Goal: Task Accomplishment & Management: Complete application form

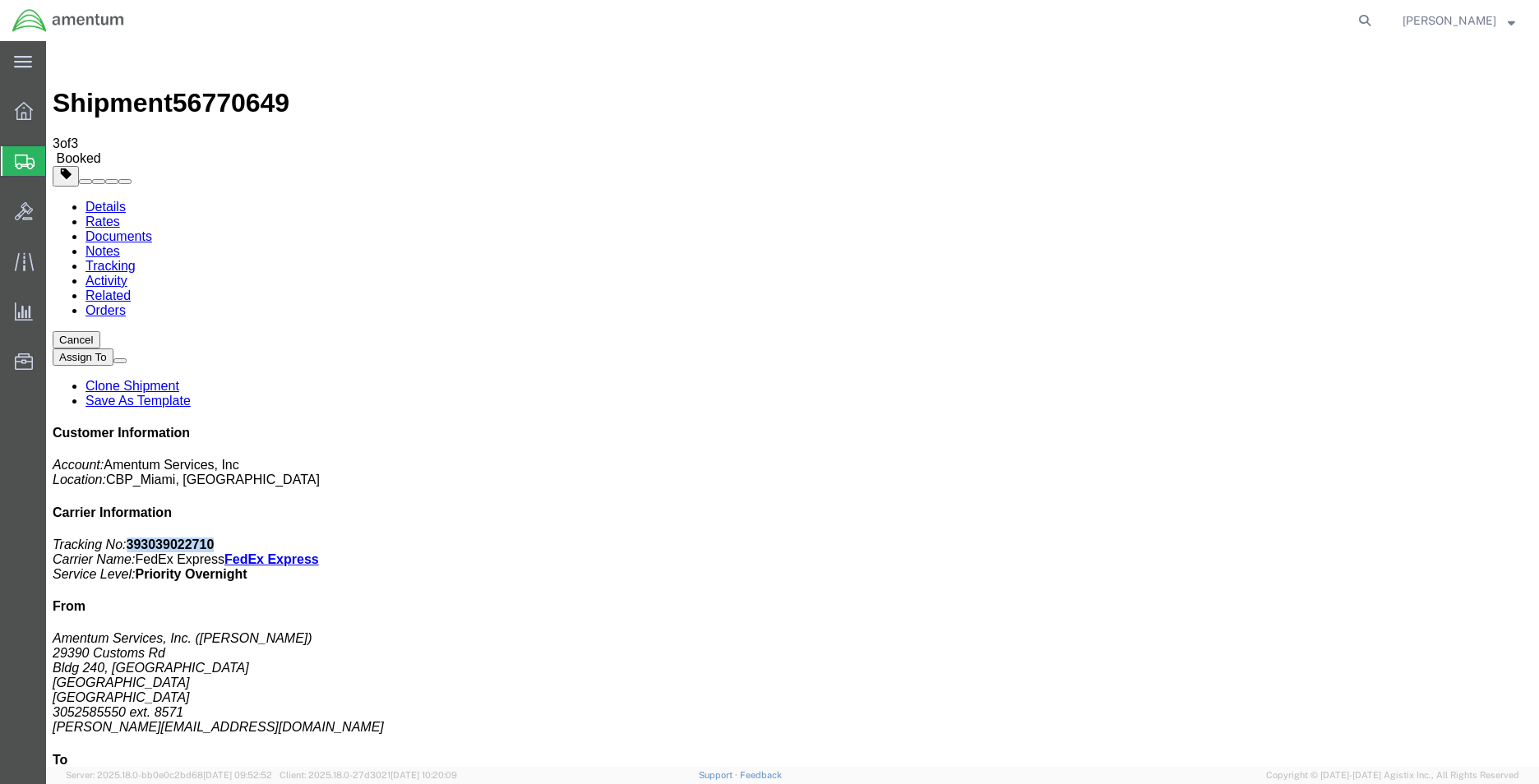
click at [180, 379] on link "Clone Shipment" at bounding box center [133, 385] width 94 height 14
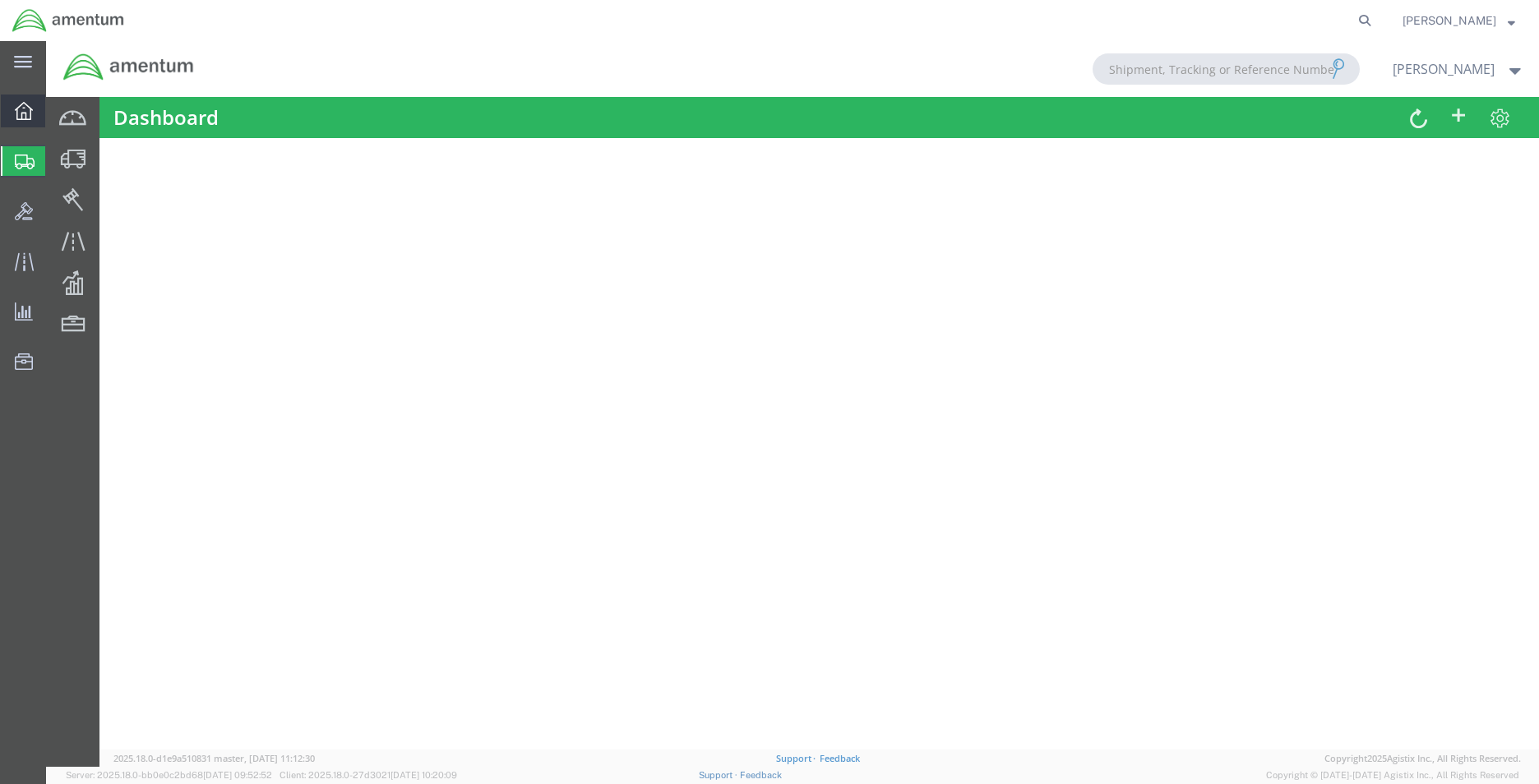
click at [30, 121] on div at bounding box center [24, 111] width 46 height 33
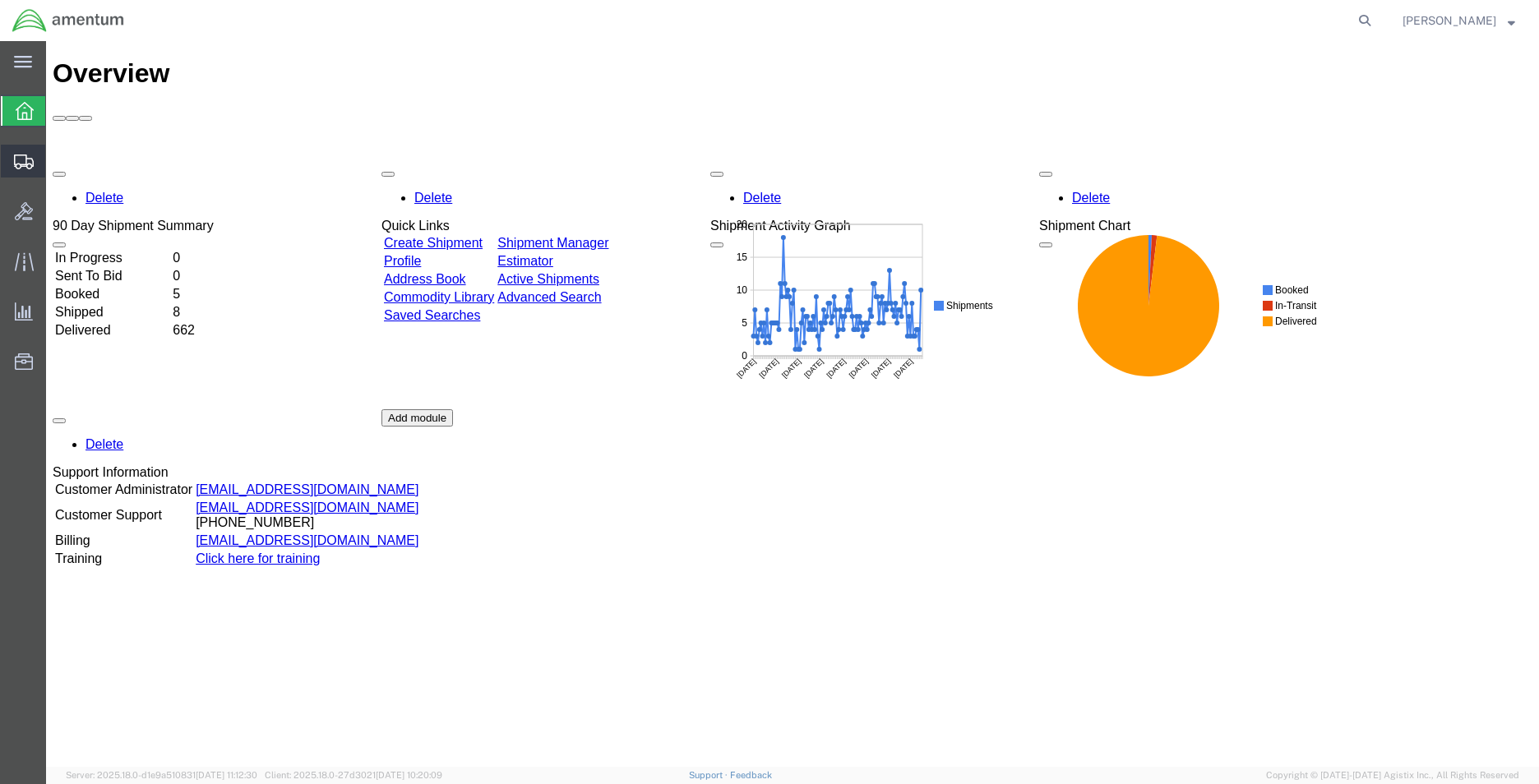
click at [0, 0] on span "Create Shipment" at bounding box center [0, 0] width 0 height 0
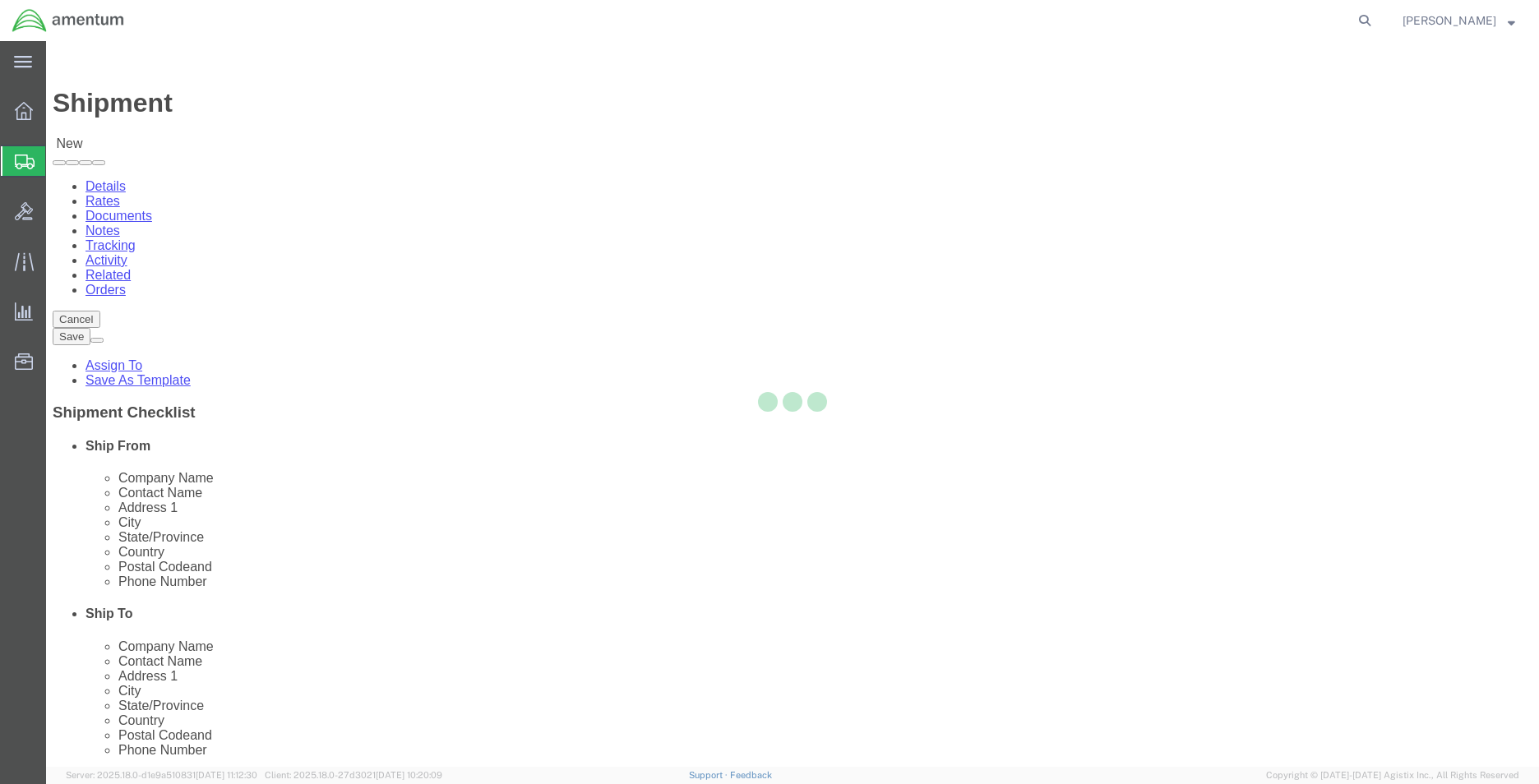
select select
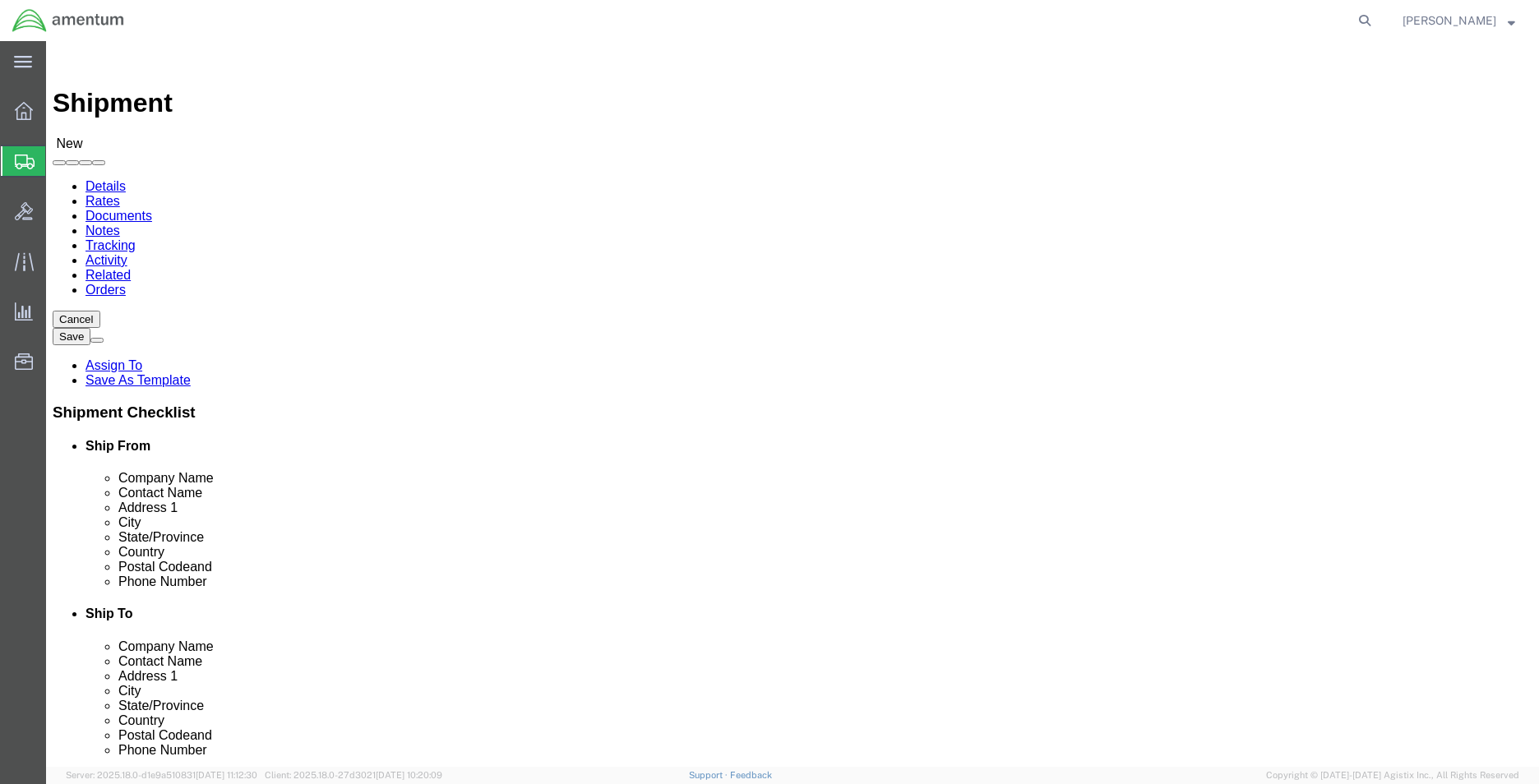
select select "MYPROFILE"
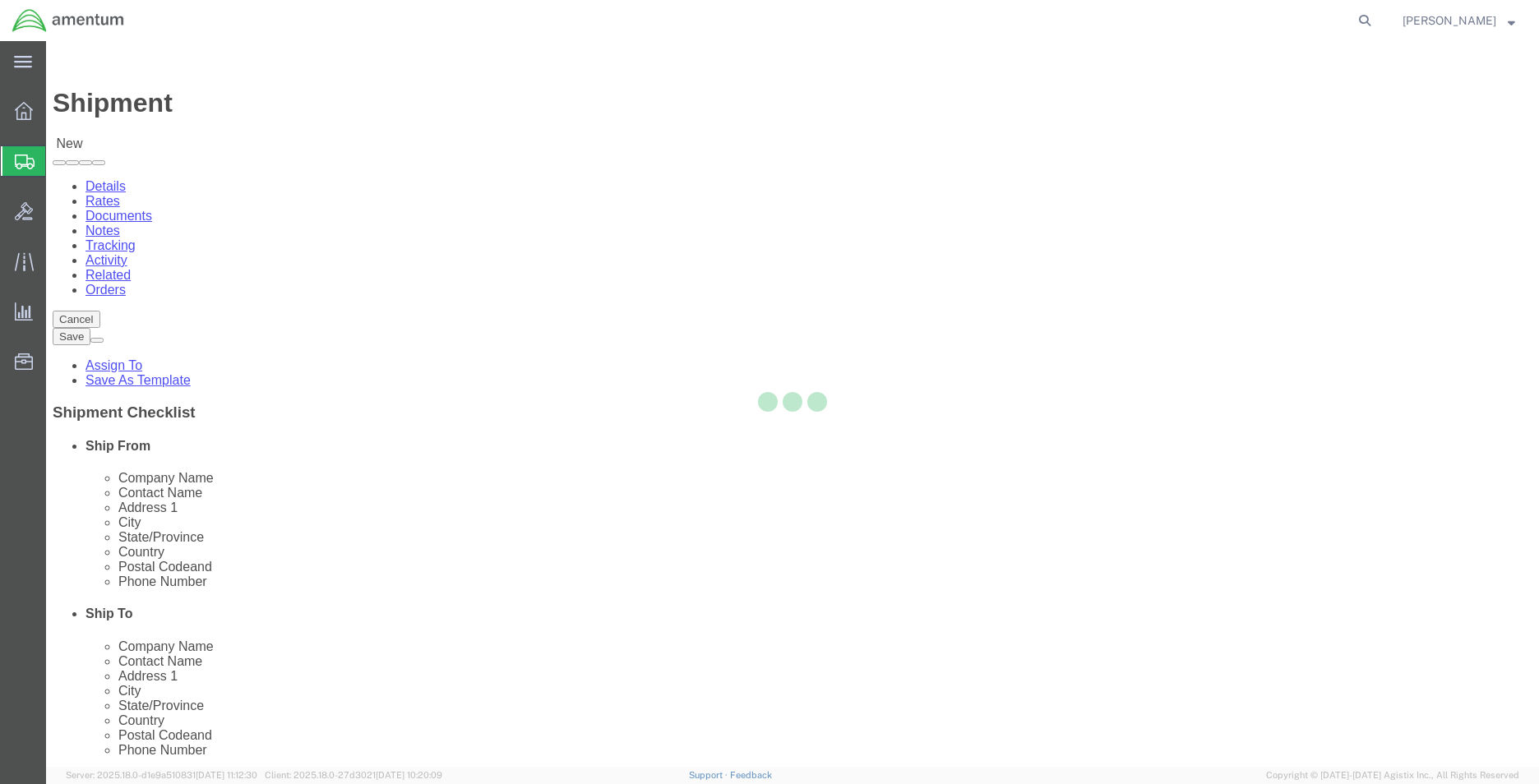
select select "FL"
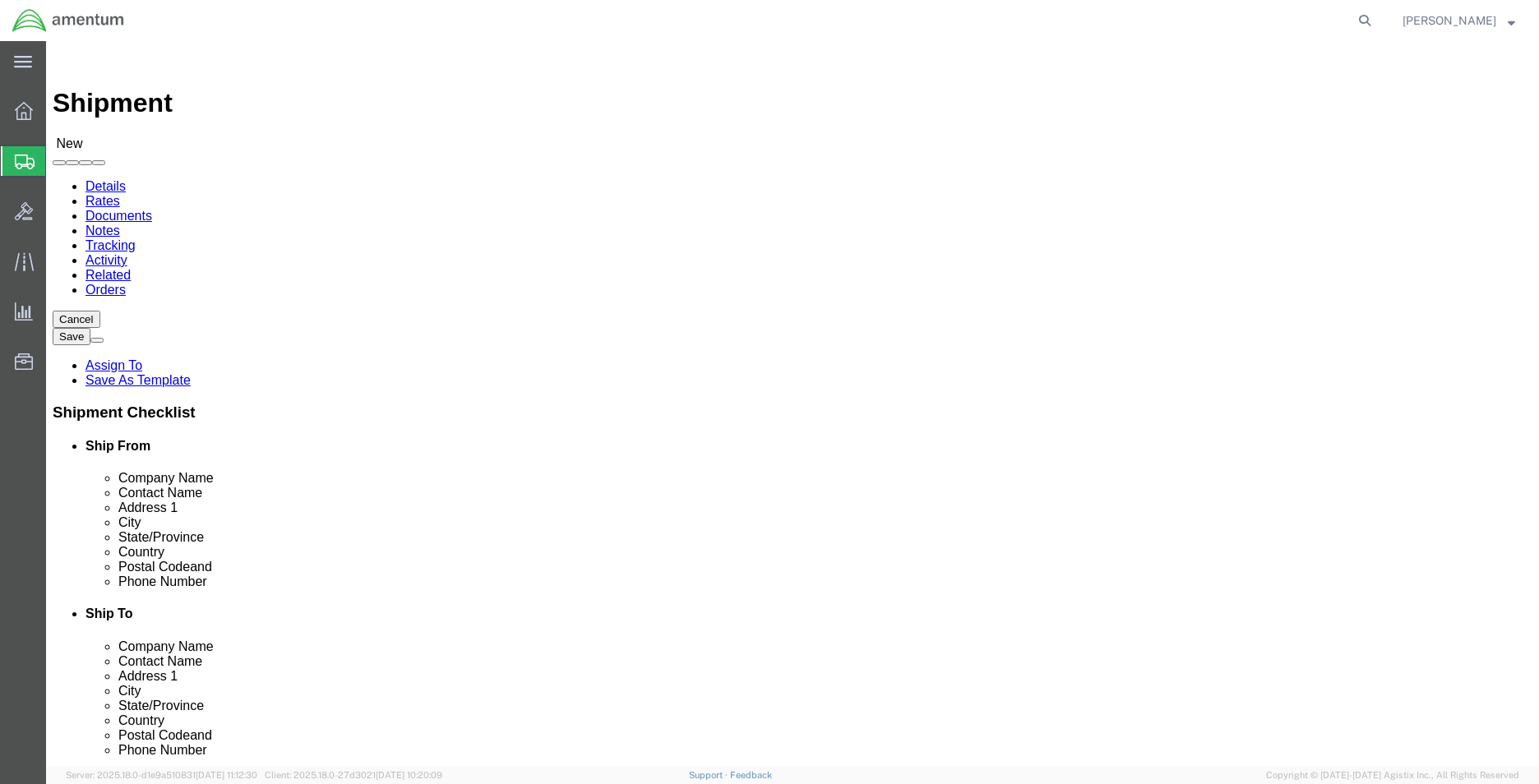
click input "text"
type input "R"
type input "S"
type input "NATIONAL AIR SECURITY OPERATIONS"
type input "[PERSON_NAME]"
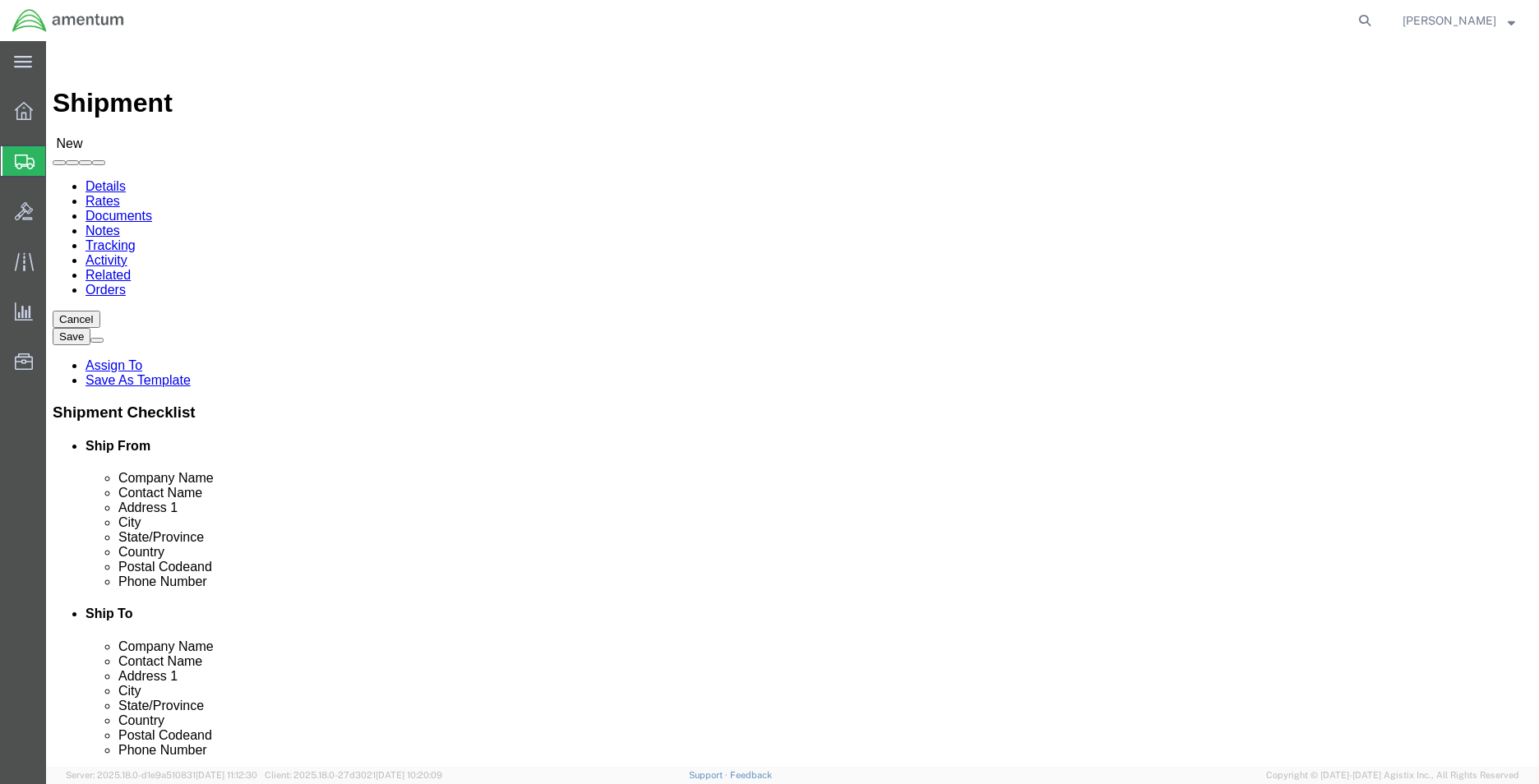
type input "7"
type input "[STREET_ADDRESS]"
click p "- General Atomics - ([PERSON_NAME]) [STREET_ADDRESS], [GEOGRAPHIC_DATA], [GEOGR…"
type input "Grand Forks"
click input "NATIONAL AIR SECURITY OPERATIONS"
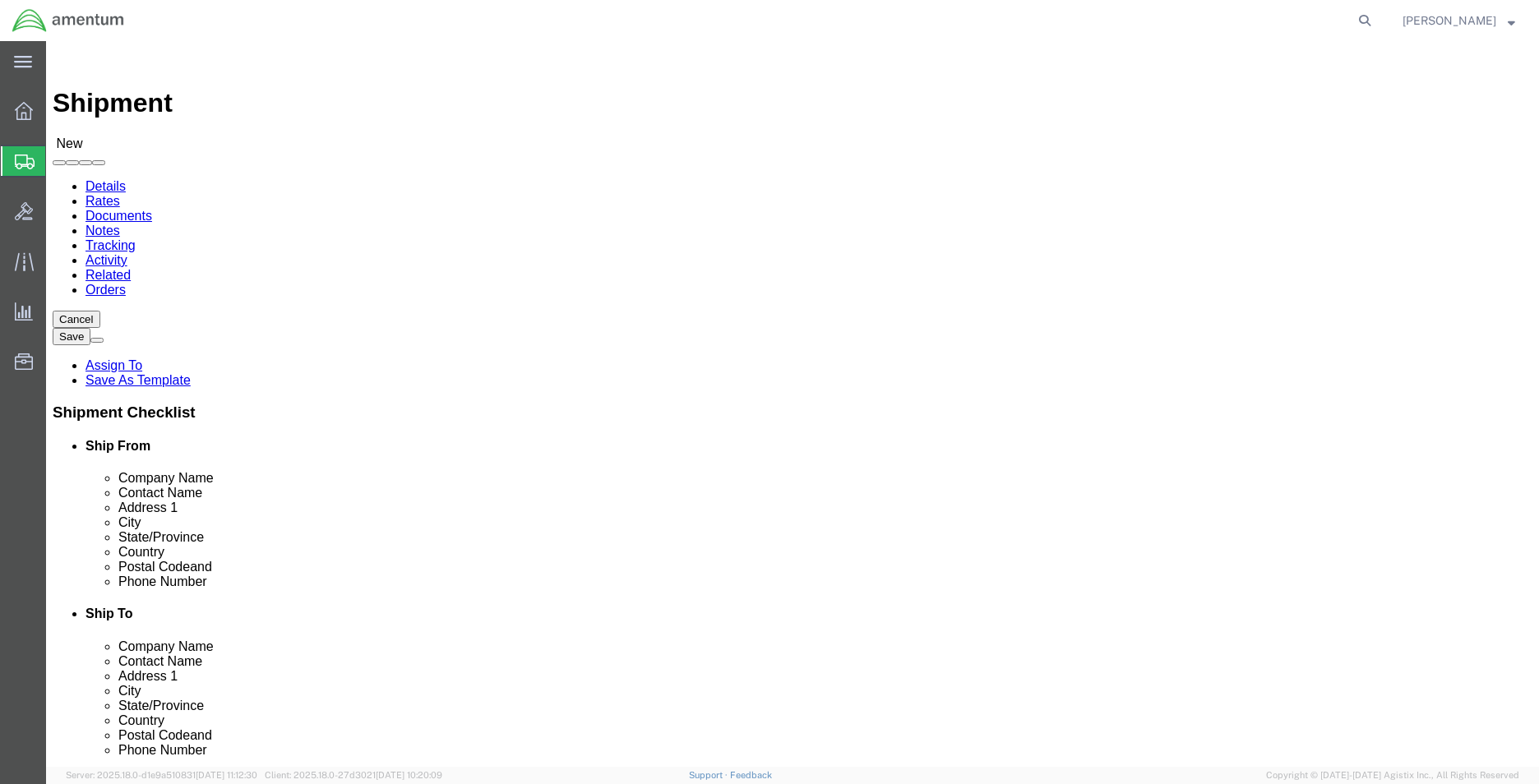
click input "text"
type input "7013172409"
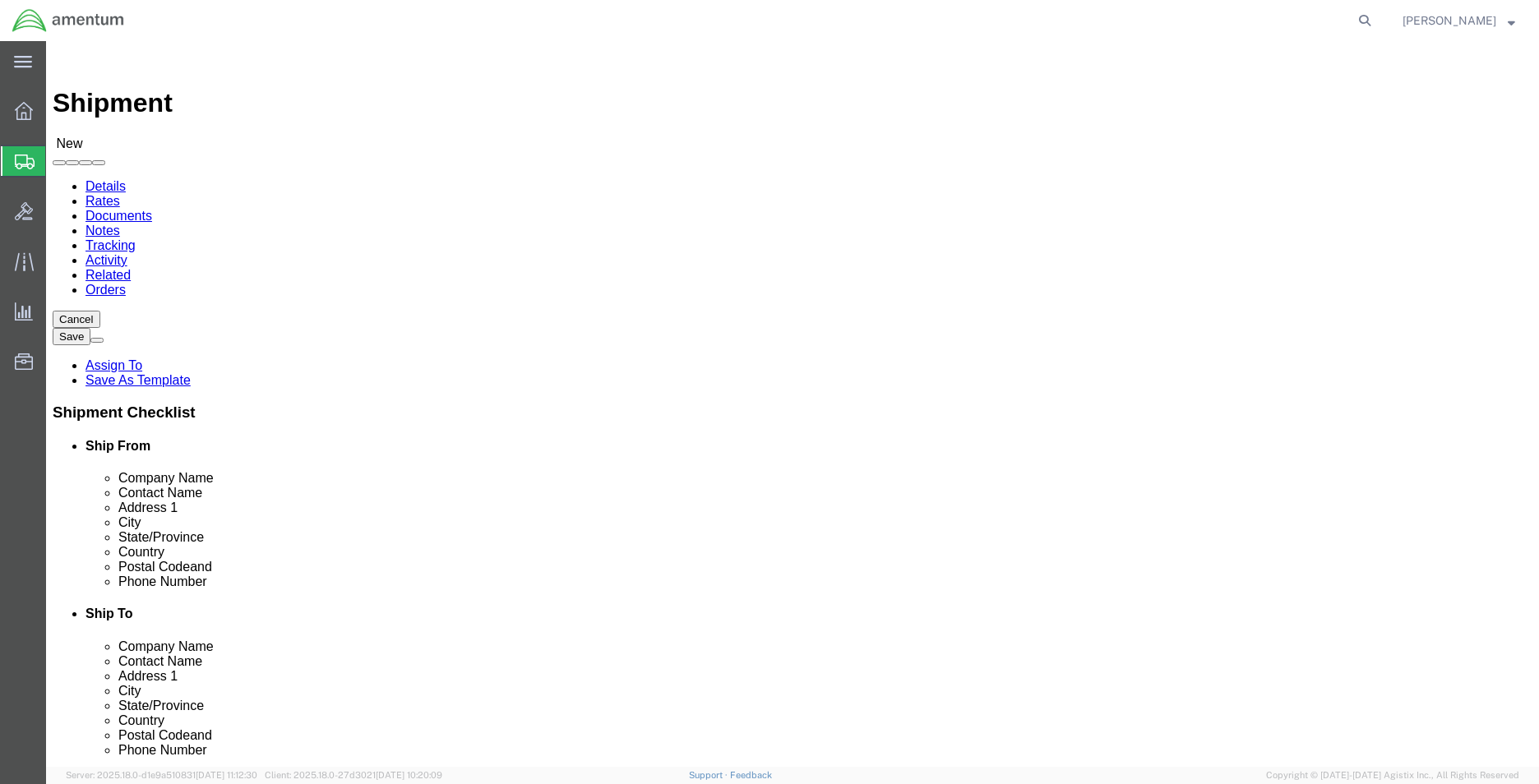
click div "Location My Profile Location [PHONE_NUMBER] [PHONE_NUMBER] [PHONE_NUMBER] [PHON…"
click input "text"
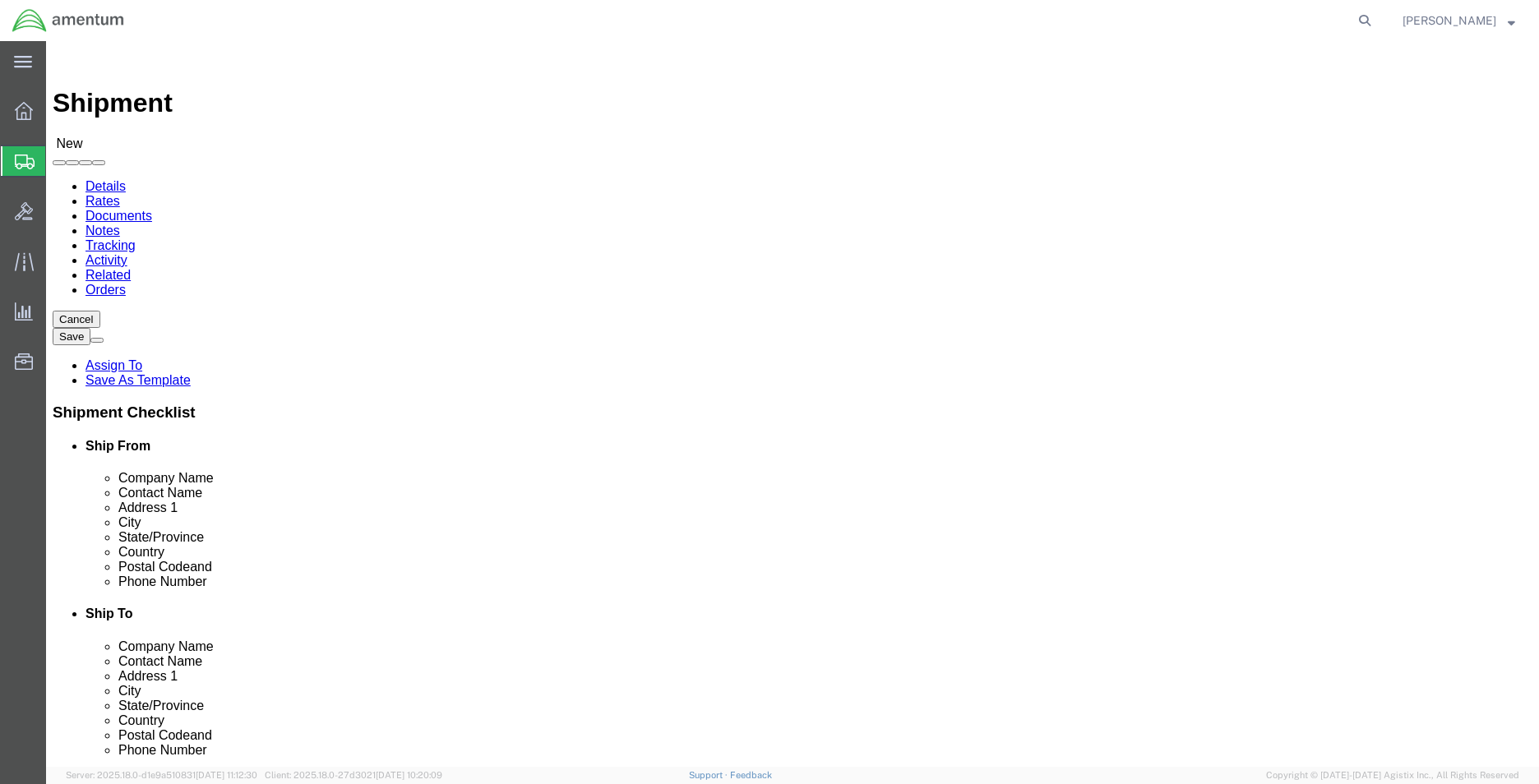
type input "[PERSON_NAME][EMAIL_ADDRESS][PERSON_NAME][DOMAIN_NAME]"
click input "NATIONAL AIR SECURITY OPERATIONS"
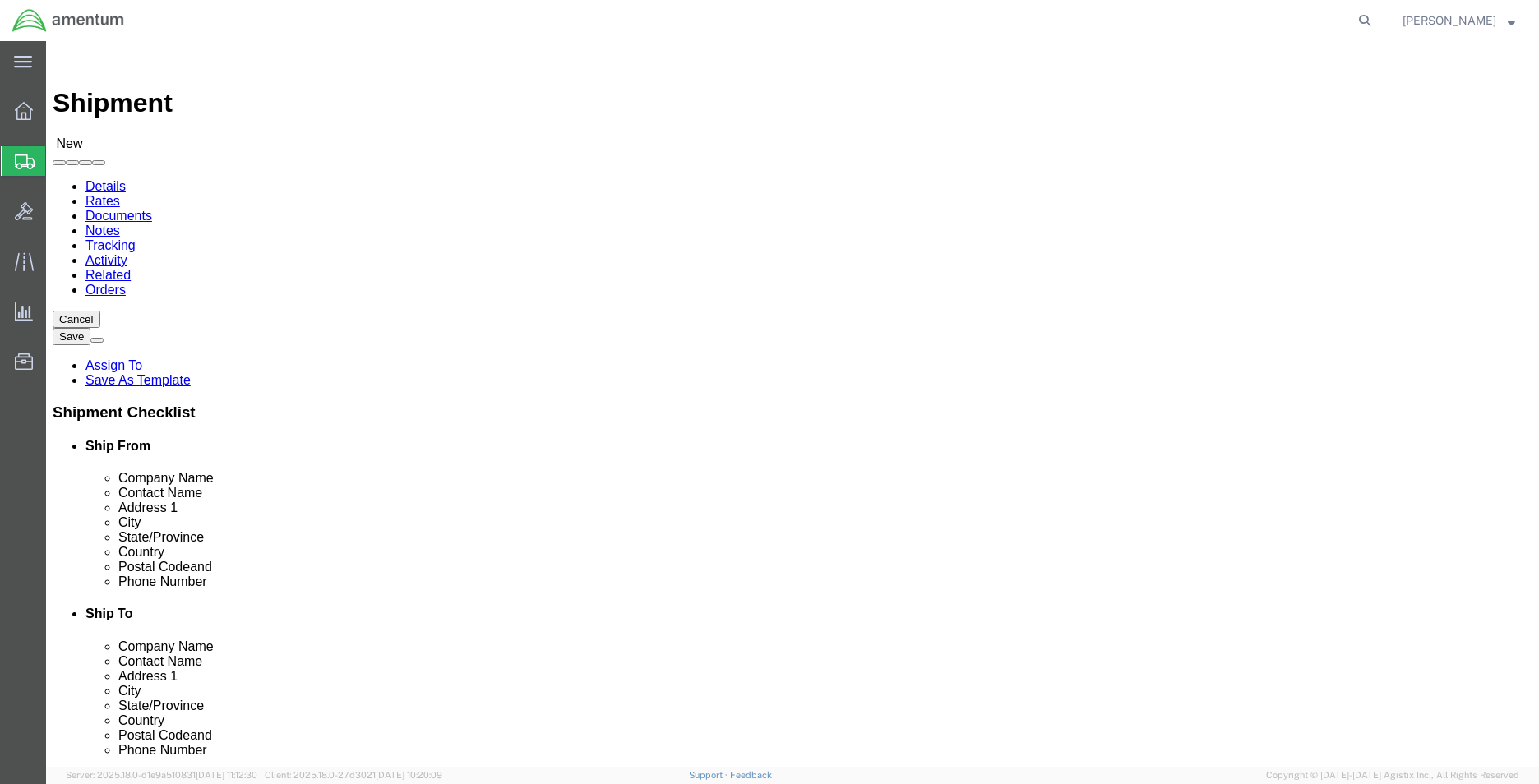
click input "NATIONAL AIR SECURITY OPERATIONS"
type input "General Atomics"
click input "[PERSON_NAME]"
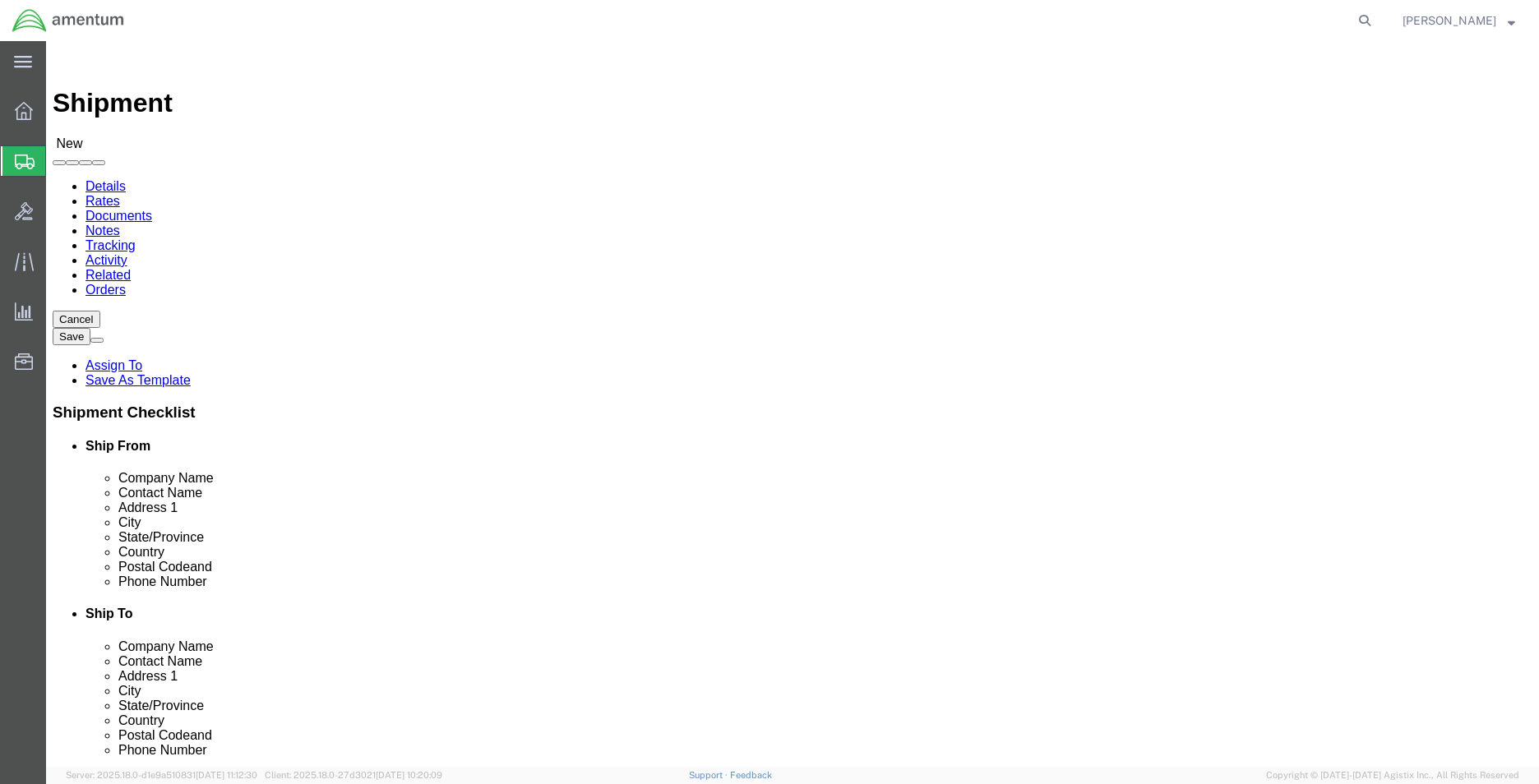
click input "[PERSON_NAME]"
type input "[PERSON_NAME]"
click input "text"
type input "S"
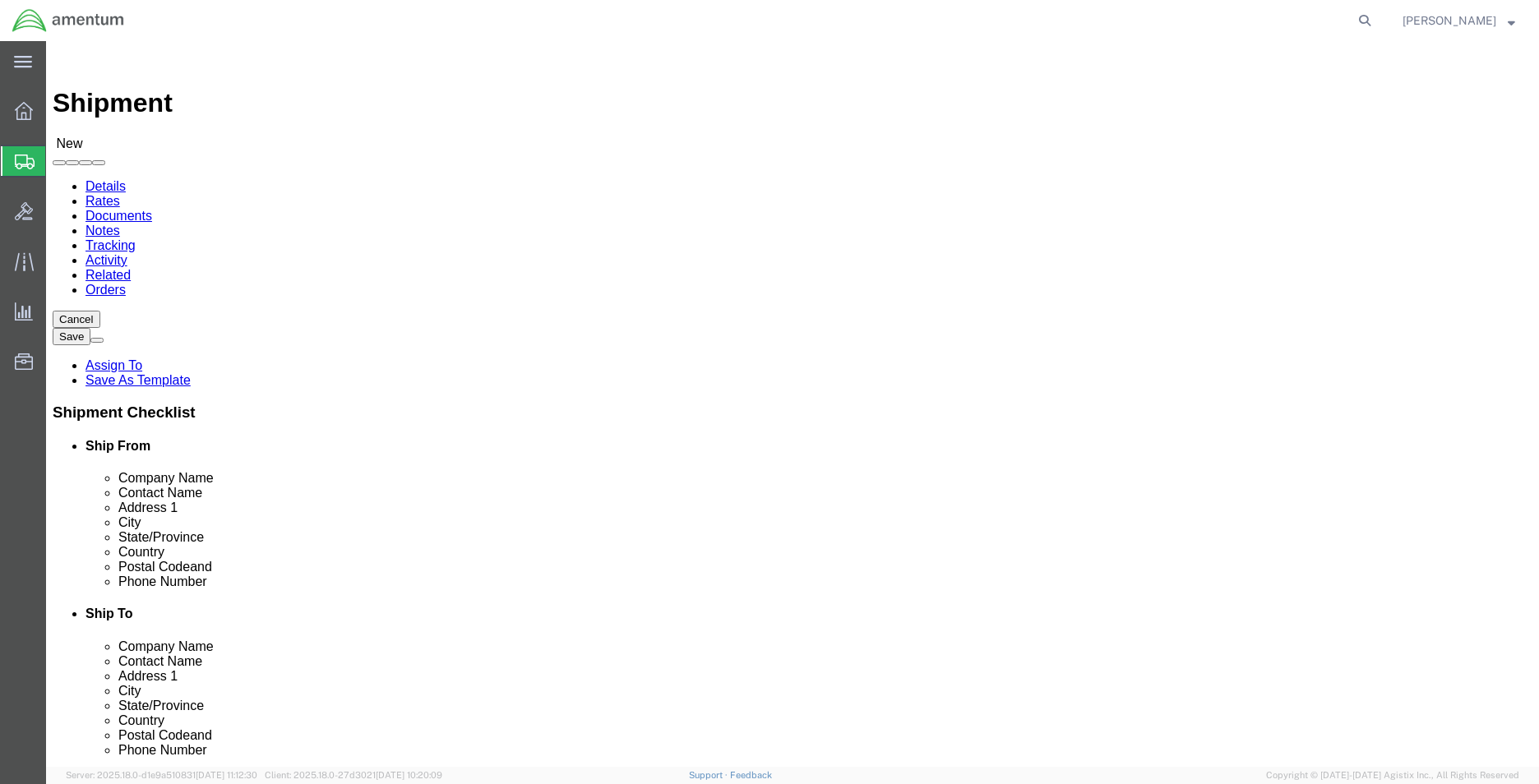
type input "NATIONAL AIR SECURITY OPERATIONS"
click input "text"
type input "3052585550"
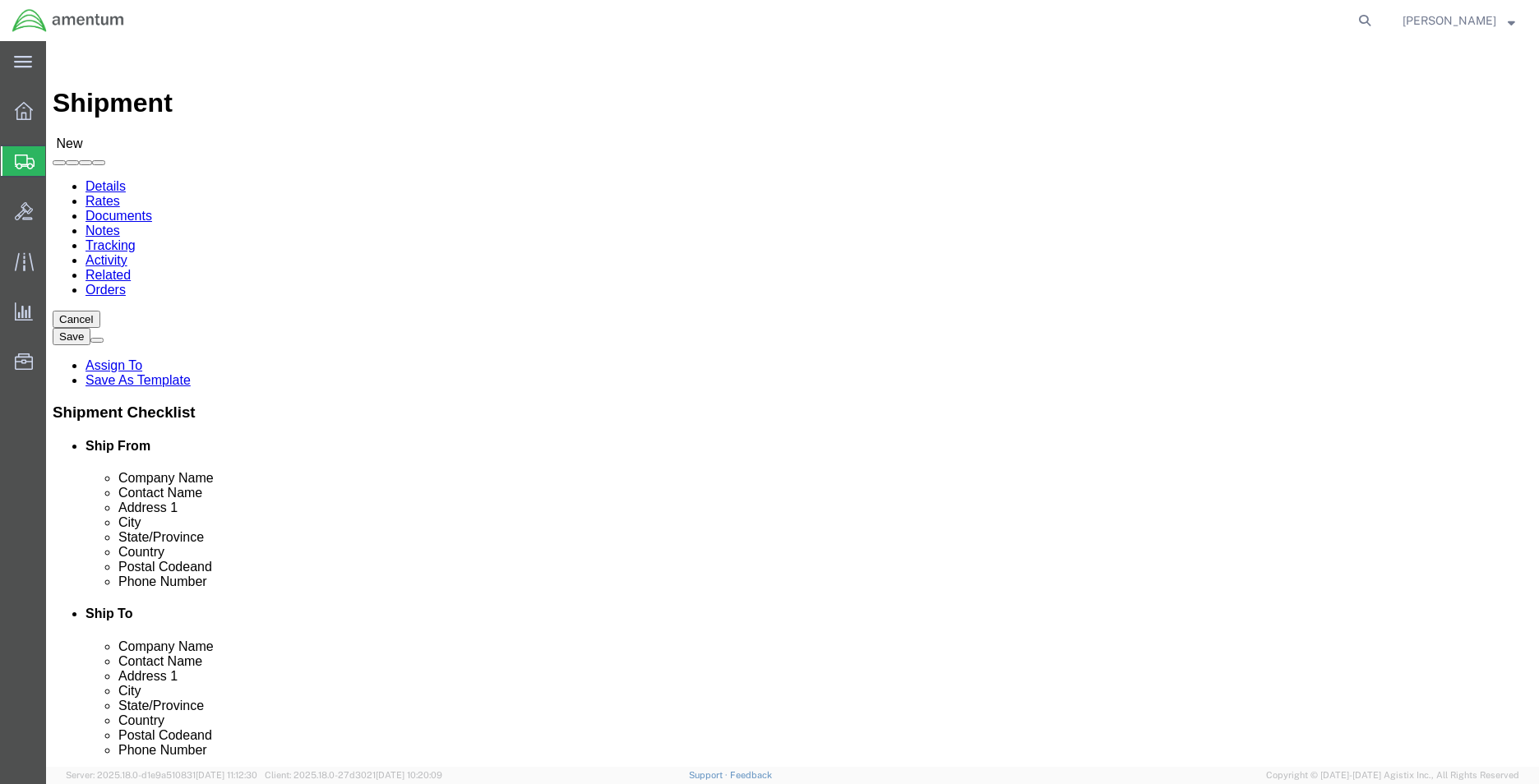
type input "8571"
type input "[PERSON_NAME][EMAIL_ADDRESS][DOMAIN_NAME]"
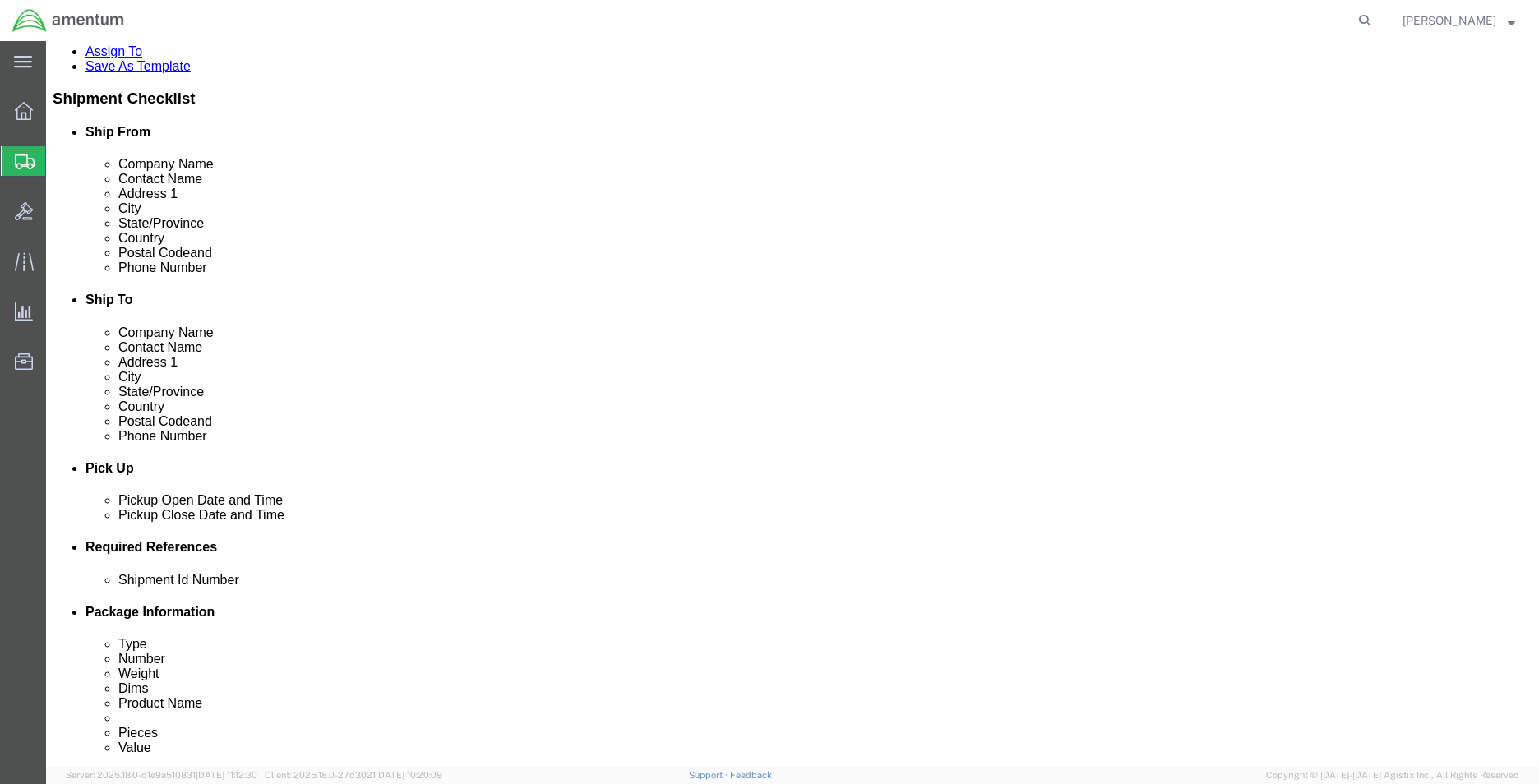
scroll to position [685, 0]
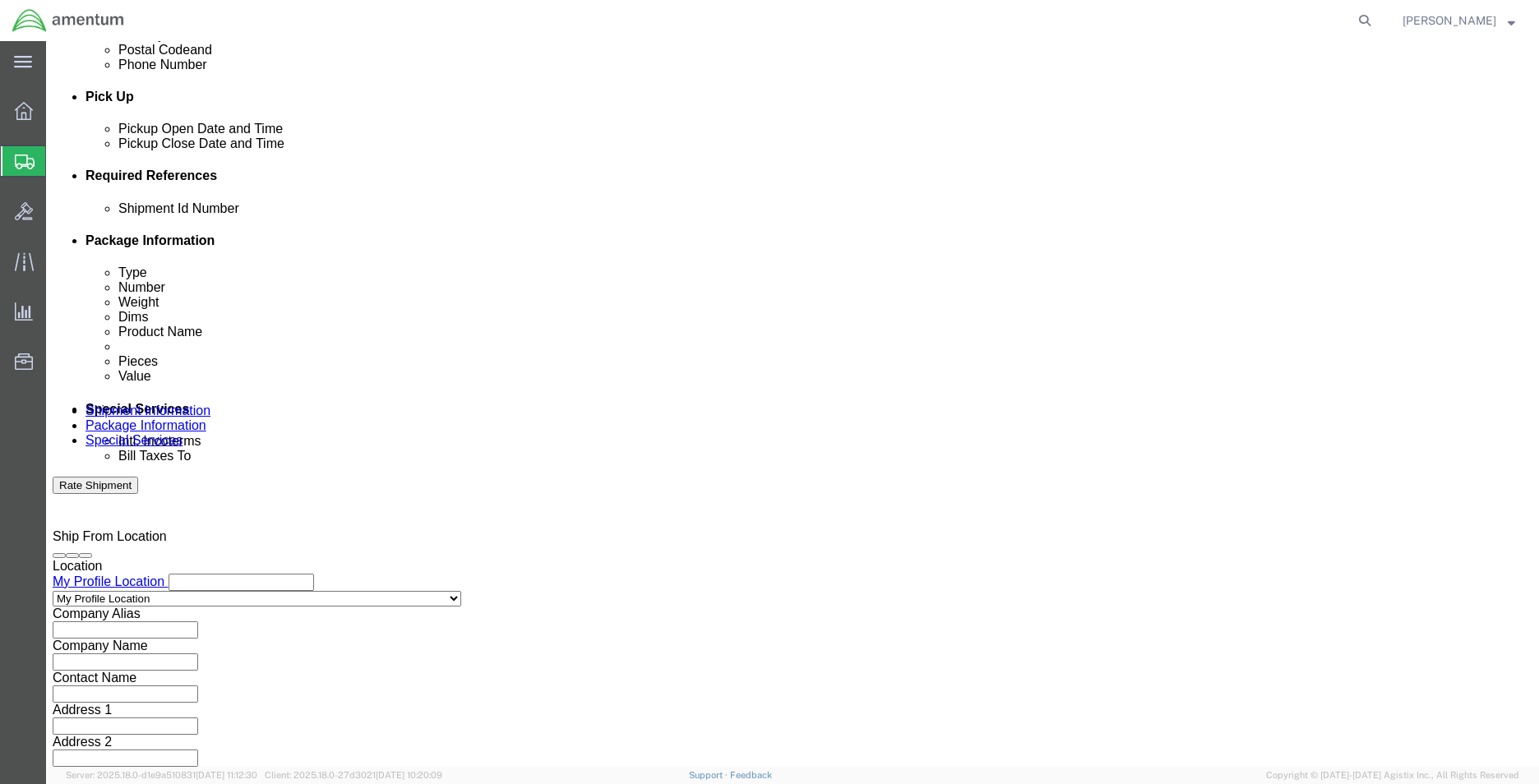
click button "Add reference"
click select "Select Account Type Activity ID Airline Appointment Number ASN Batch Request # …"
select select "DEPT"
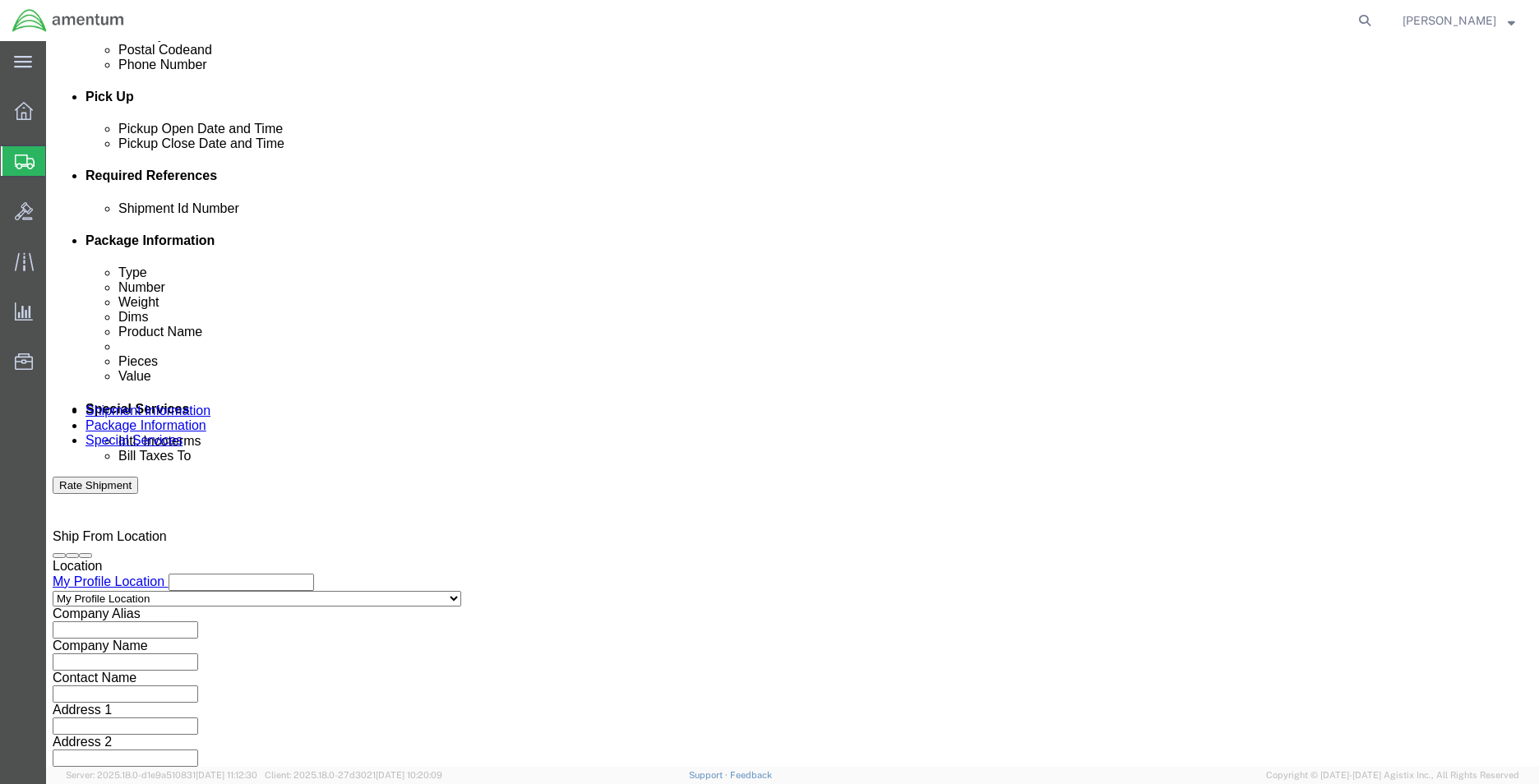
click select "Select Account Type Activity ID Airline Appointment Number ASN Batch Request # …"
click div "Select Account Type Activity ID Airline Appointment Number ASN Batch Request # …"
click input "text"
type input "CBP"
click select "Select Account Type Activity ID Airline Appointment Number ASN Batch Request # …"
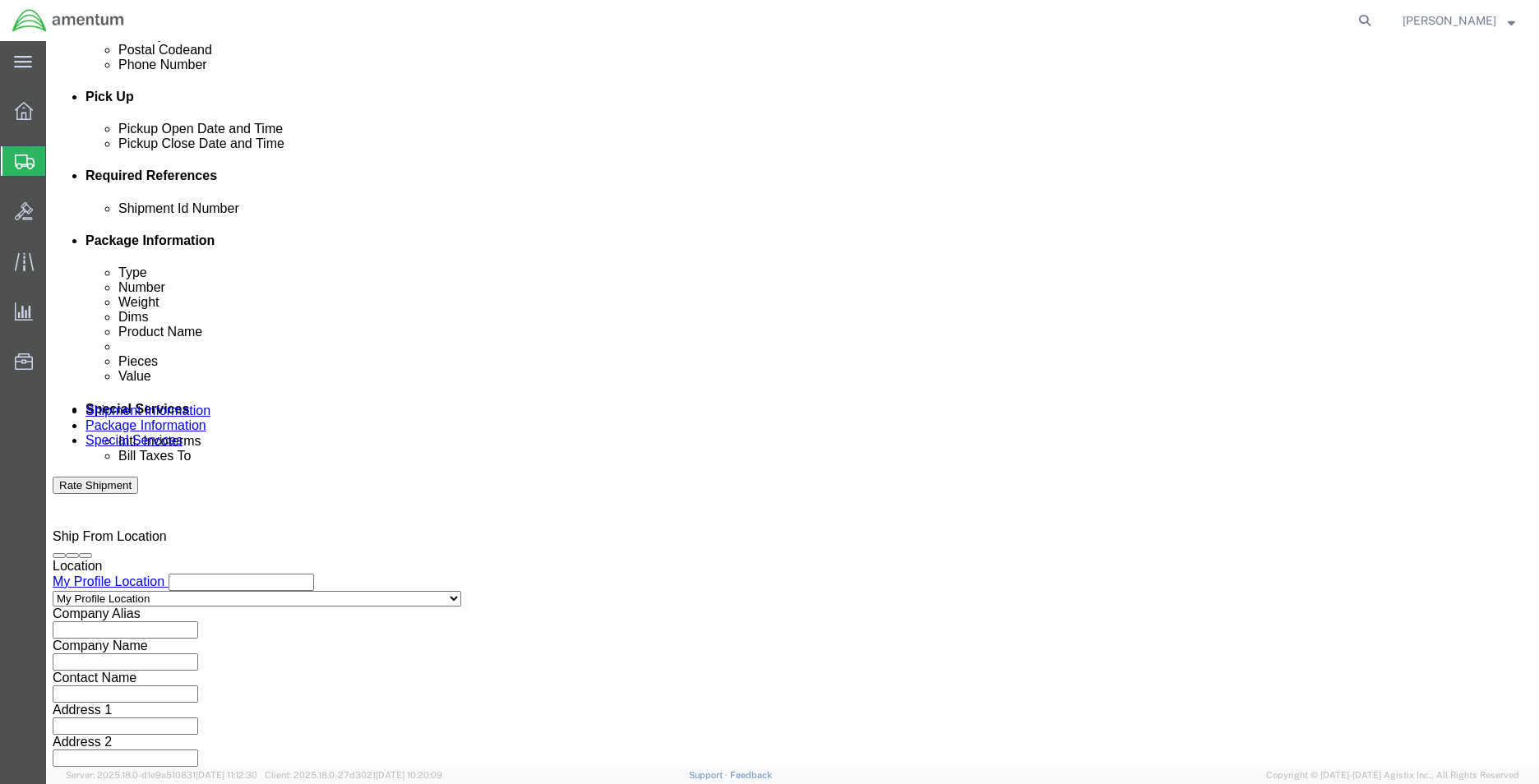
select select "PROJNUM"
click select "Select Account Type Activity ID Airline Appointment Number ASN Batch Request # …"
click input "text"
click input "6118.03.03.2219.EMI.0000"
type input "6118.03.03.2219.000.EMI.0000"
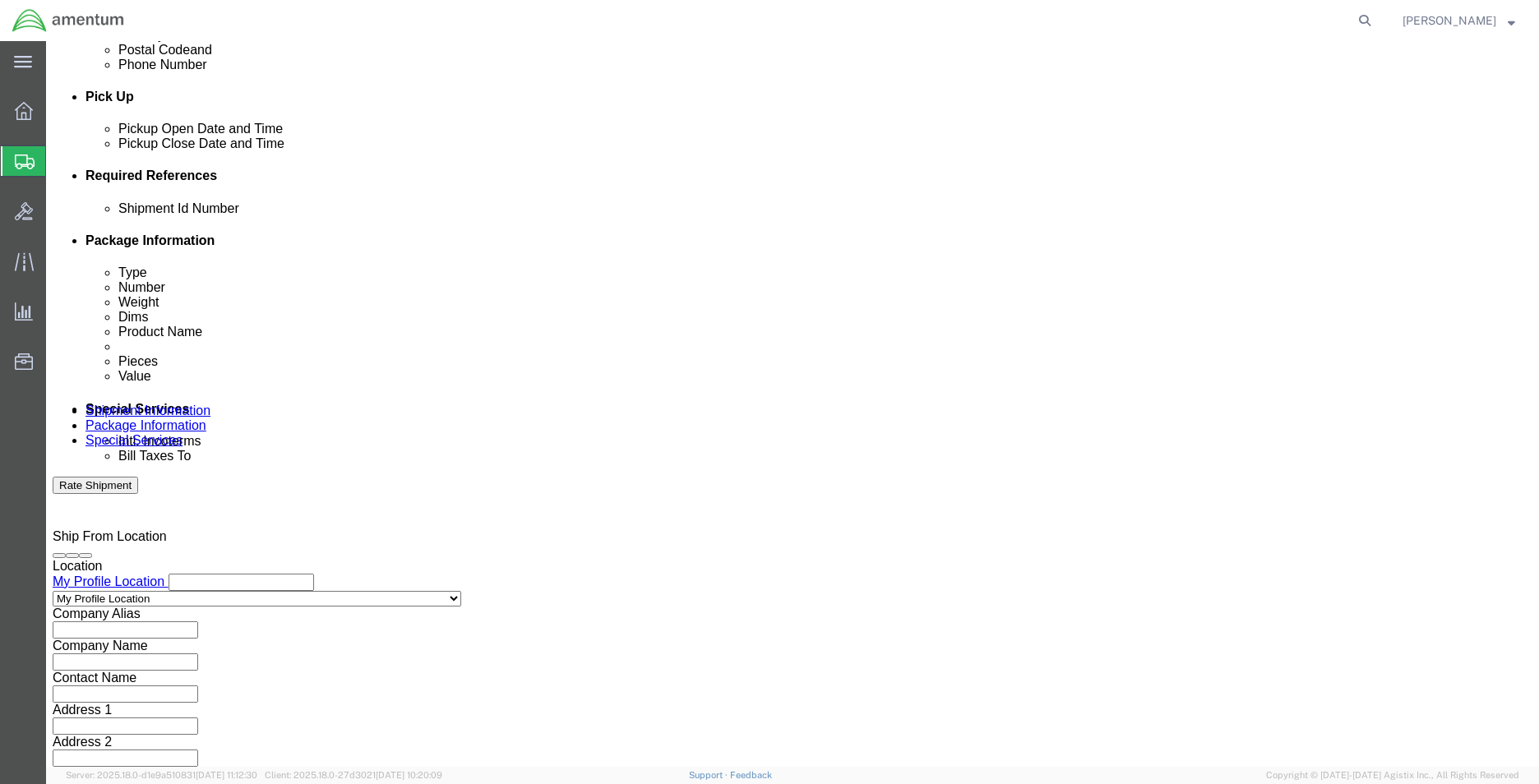
click select "Select Account Type Activity ID Airline Appointment Number ASN Batch Request # …"
select select "CUSTREF"
click select "Select Account Type Activity ID Airline Appointment Number ASN Batch Request # …"
click input "text"
type input "SIZING SET"
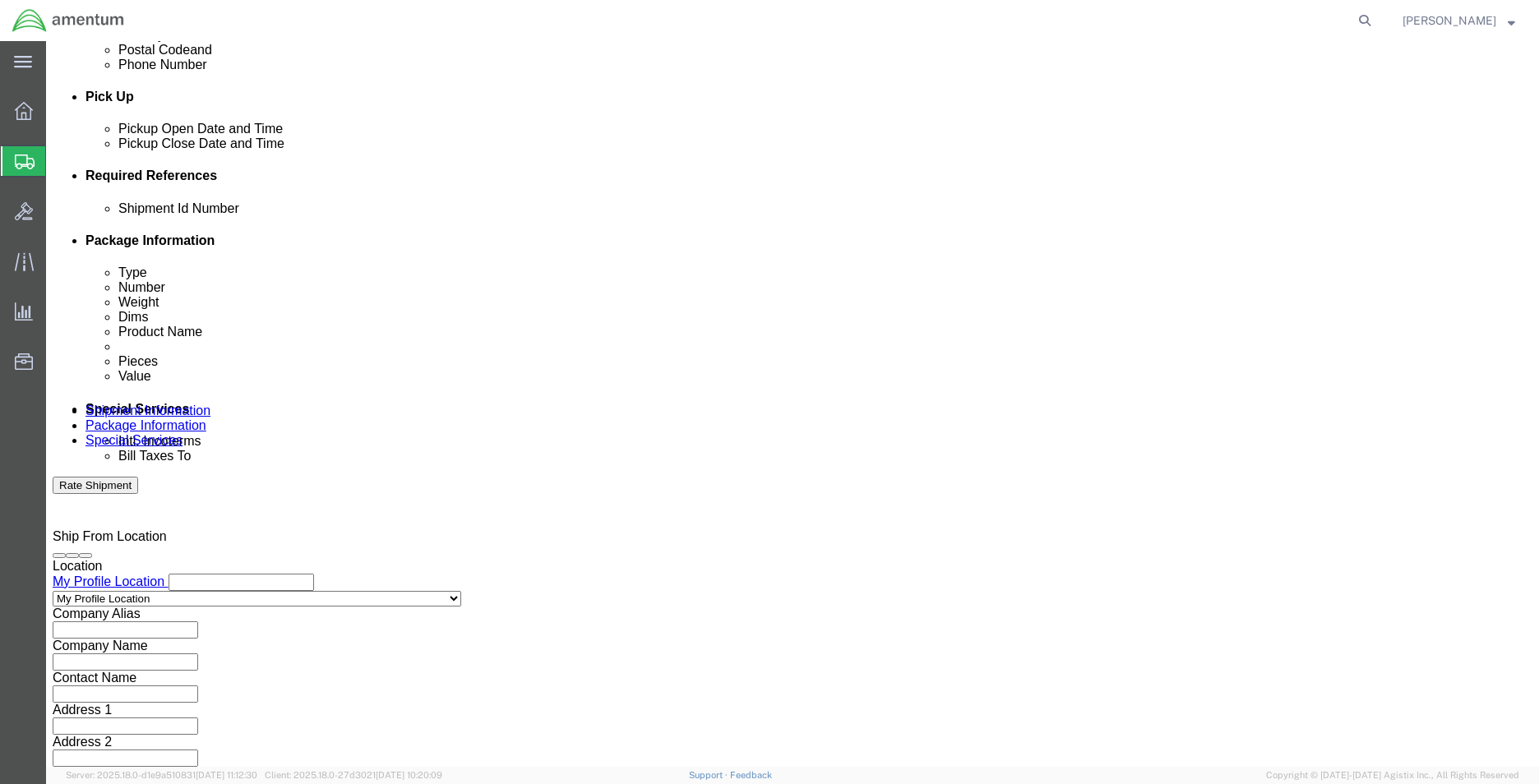
click input "text"
click div "References Add reference"
click icon
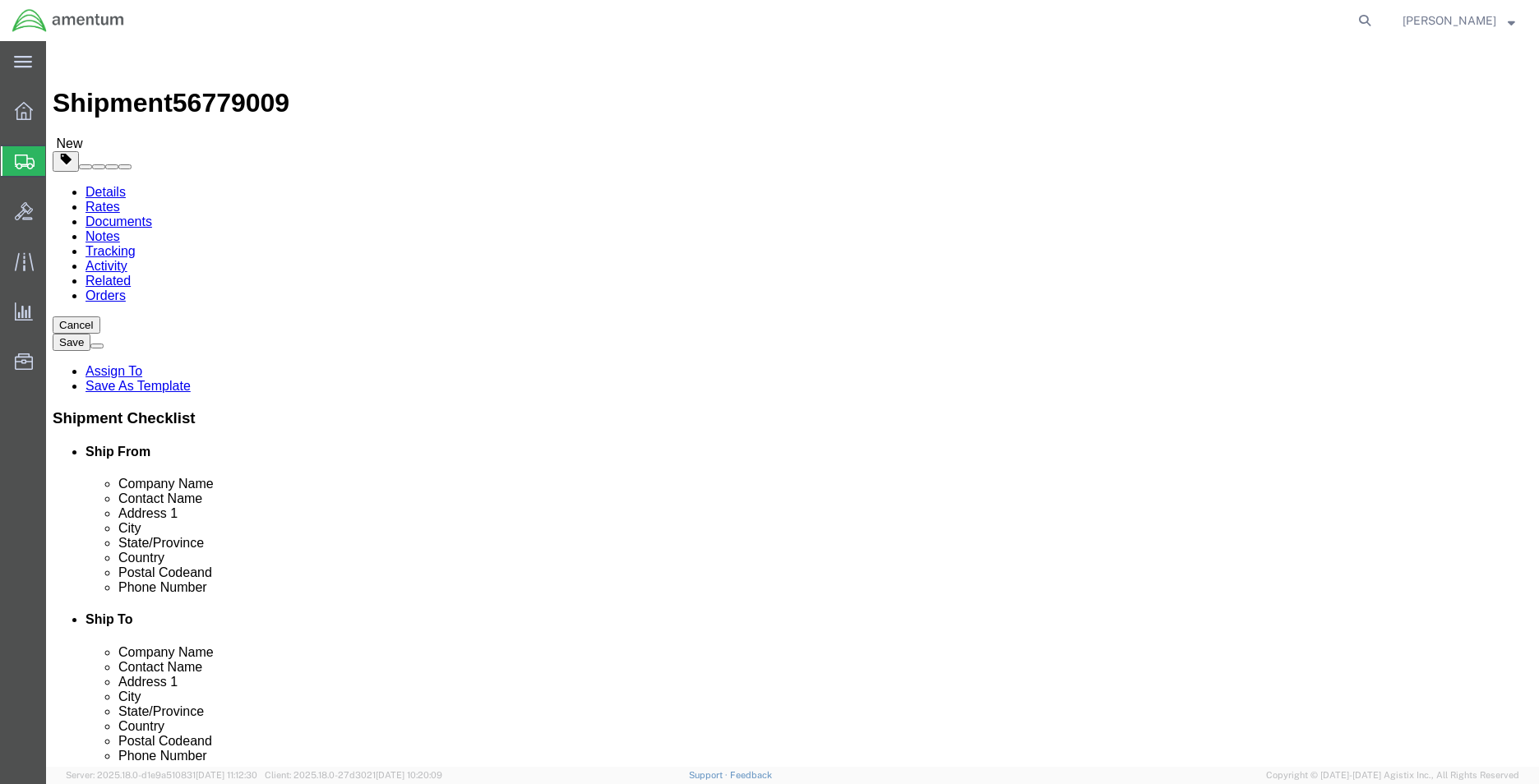
click select "Select BCK Boxes Bale(s) Basket(s) Bolt(s) Bottle(s) Buckets Bulk Bundle(s) Can…"
select select "SBX"
click select "Select BCK Boxes Bale(s) Basket(s) Bolt(s) Bottle(s) Buckets Bulk Bundle(s) Can…"
type input "12.25"
type input "11.00"
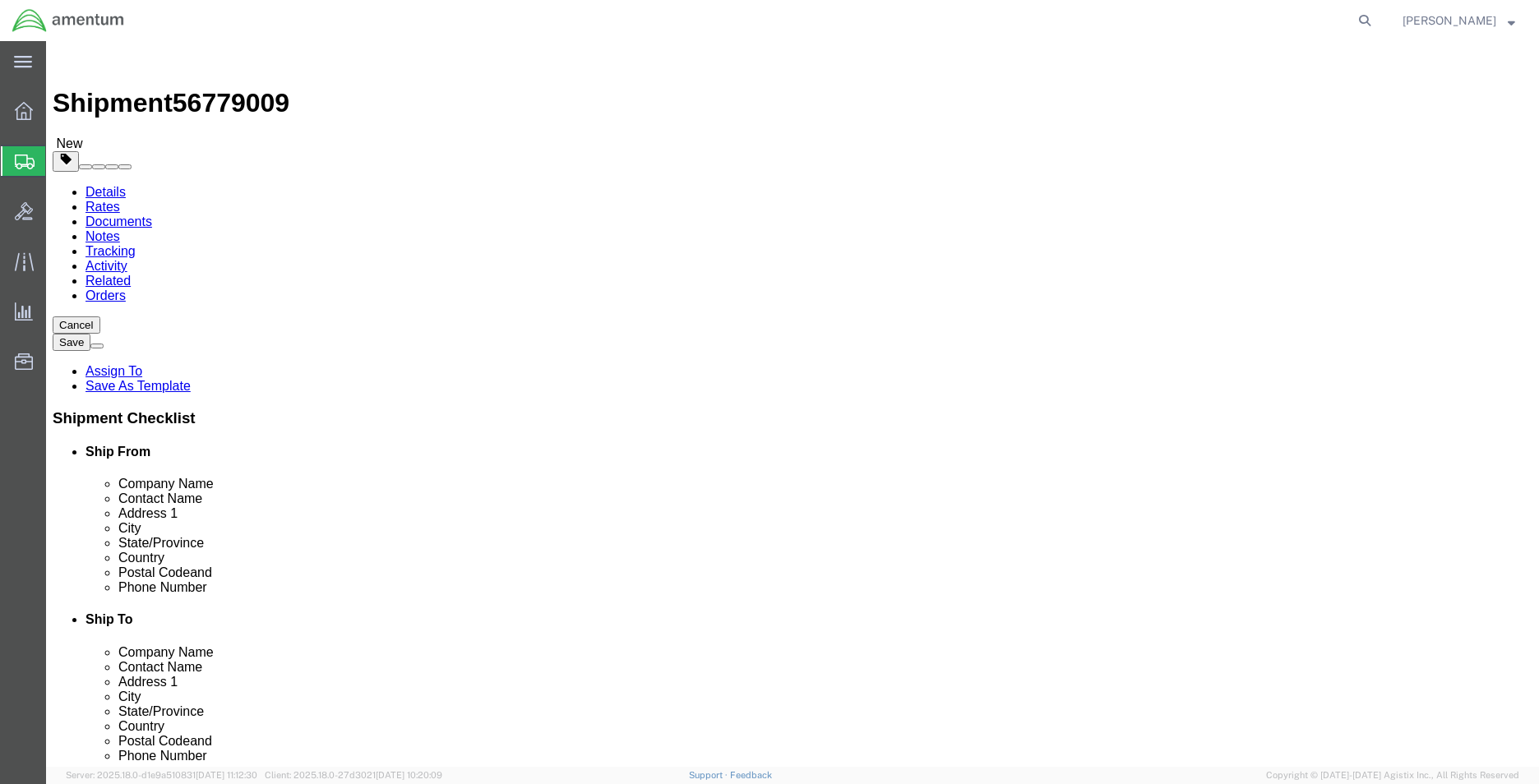
type input "1.50"
click input "0.00"
type input "1.00"
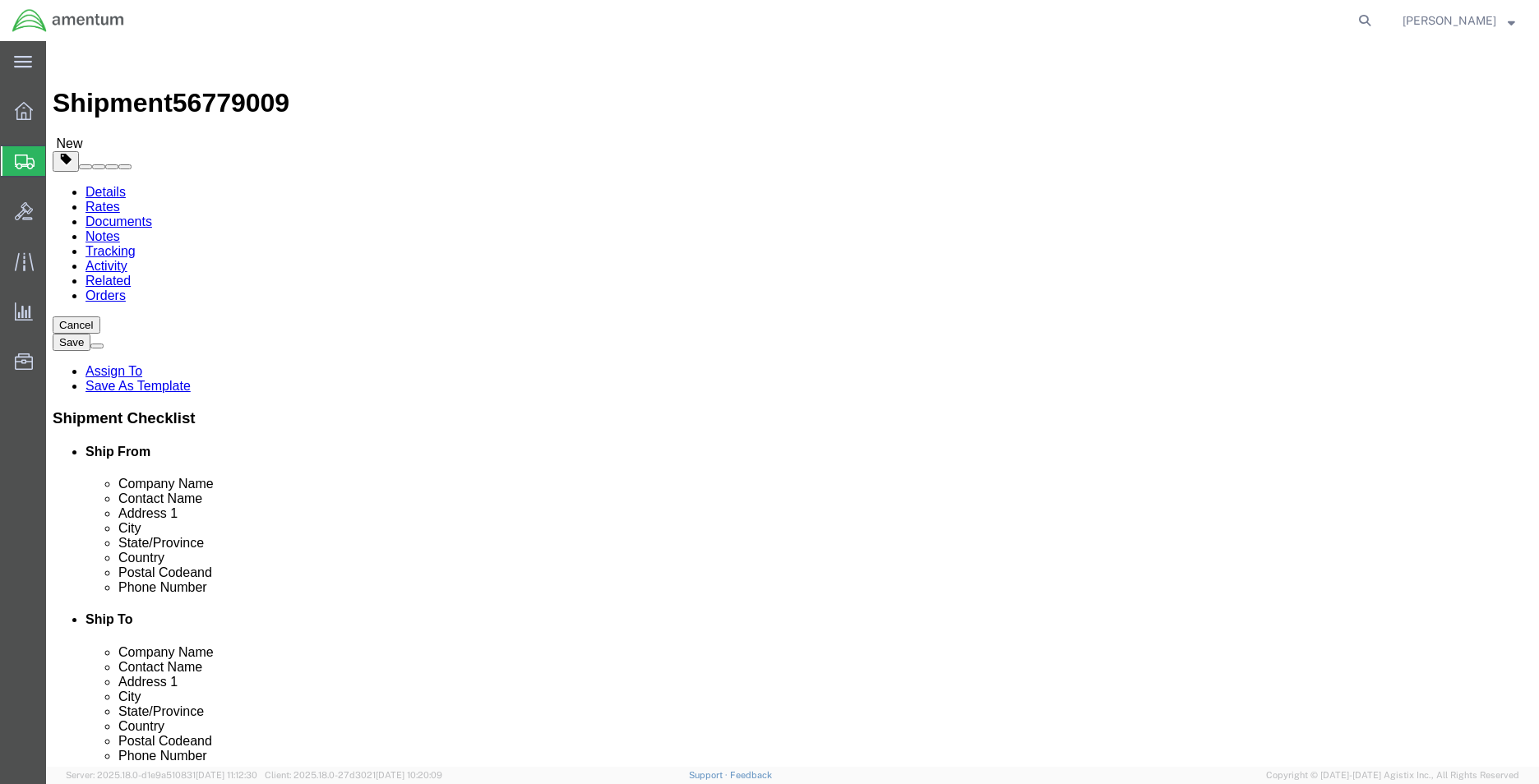
click link "Add Content"
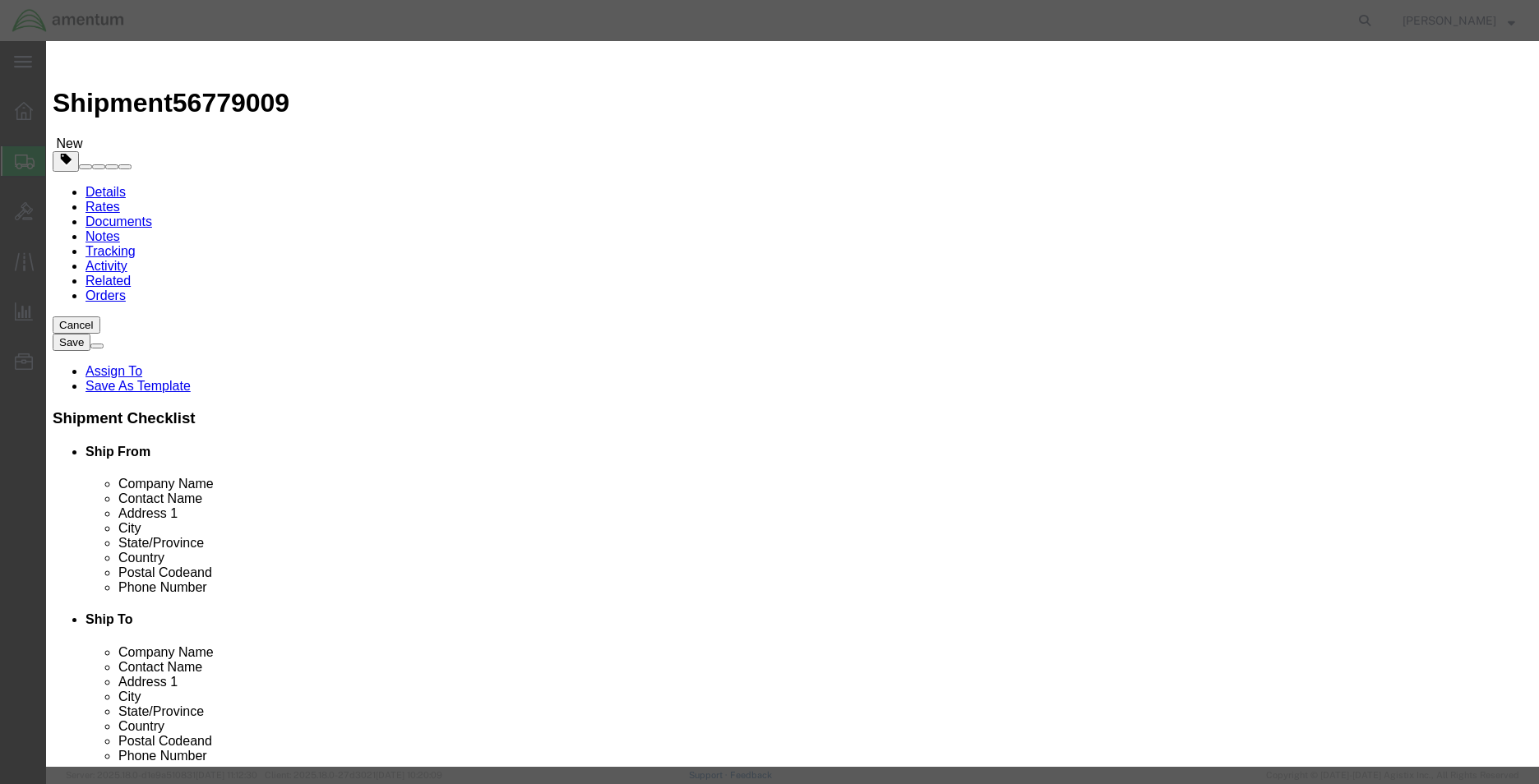
click input "text"
type input "SIZING SET"
type input "1.00"
type input "25"
click div "Commodity library Product Name SIZING SET Pieces 1.00 Select Bag Barrels 100Boa…"
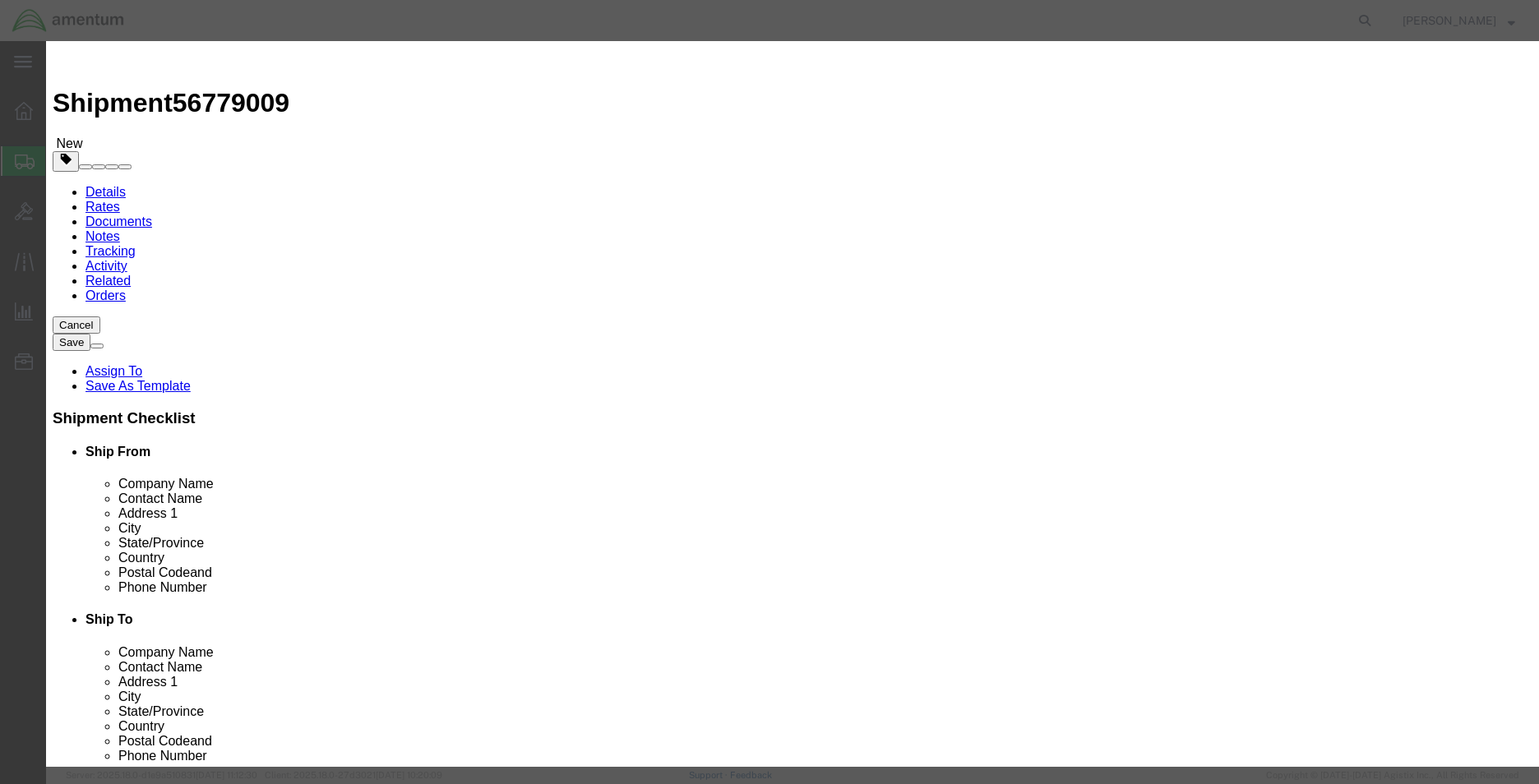
click div
click button "Save & Close"
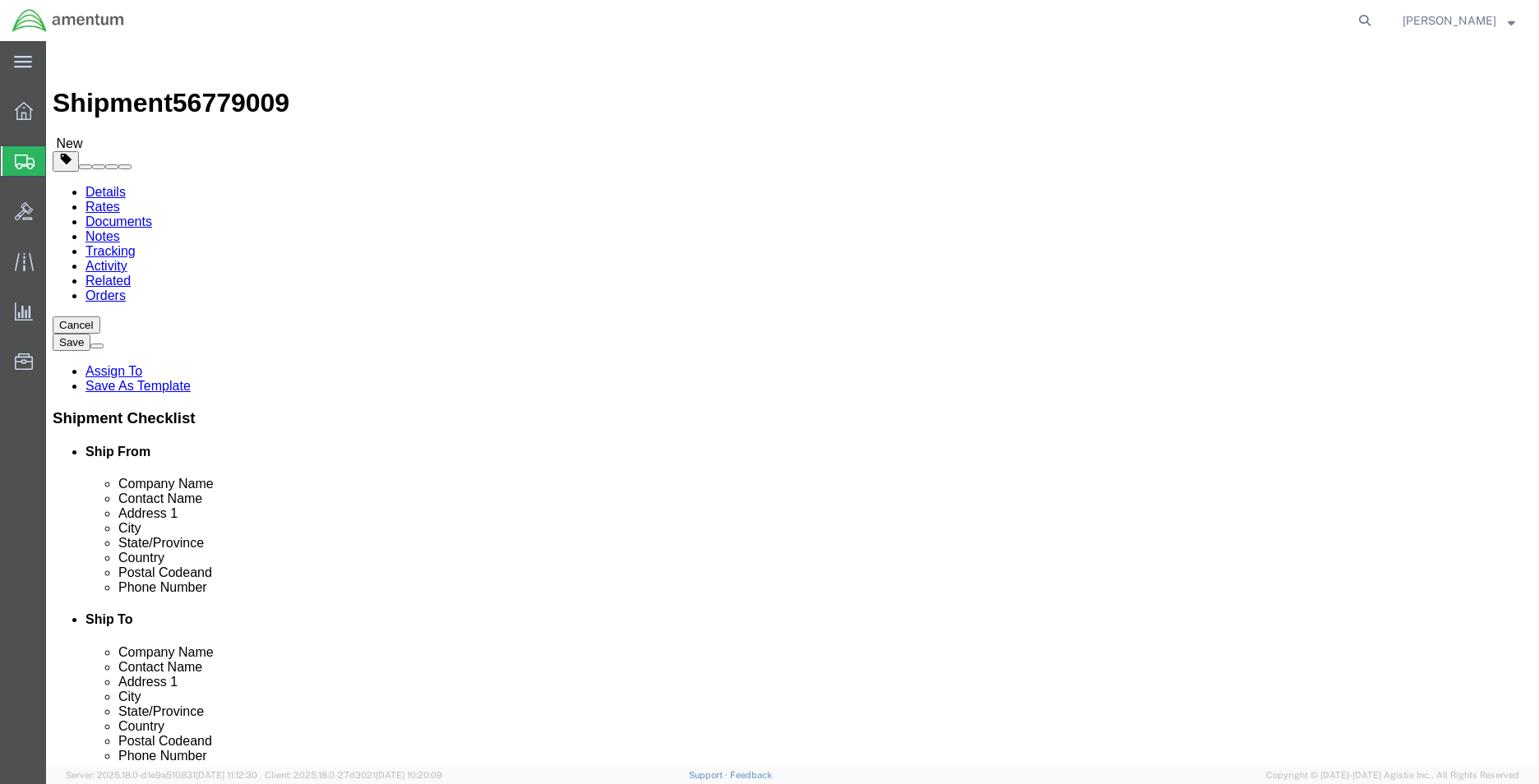
click span "56779009"
copy span "56779009"
click icon
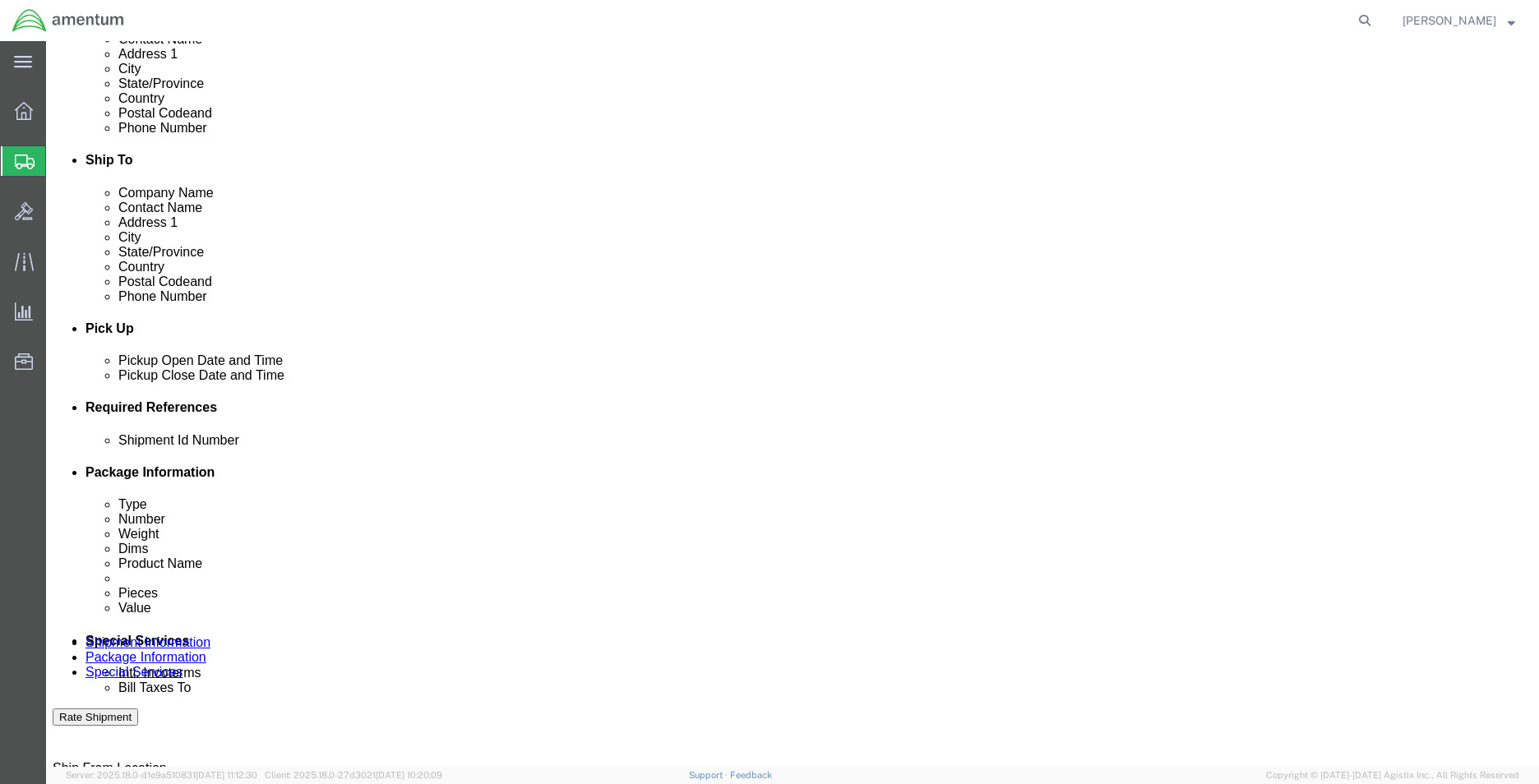
scroll to position [493, 0]
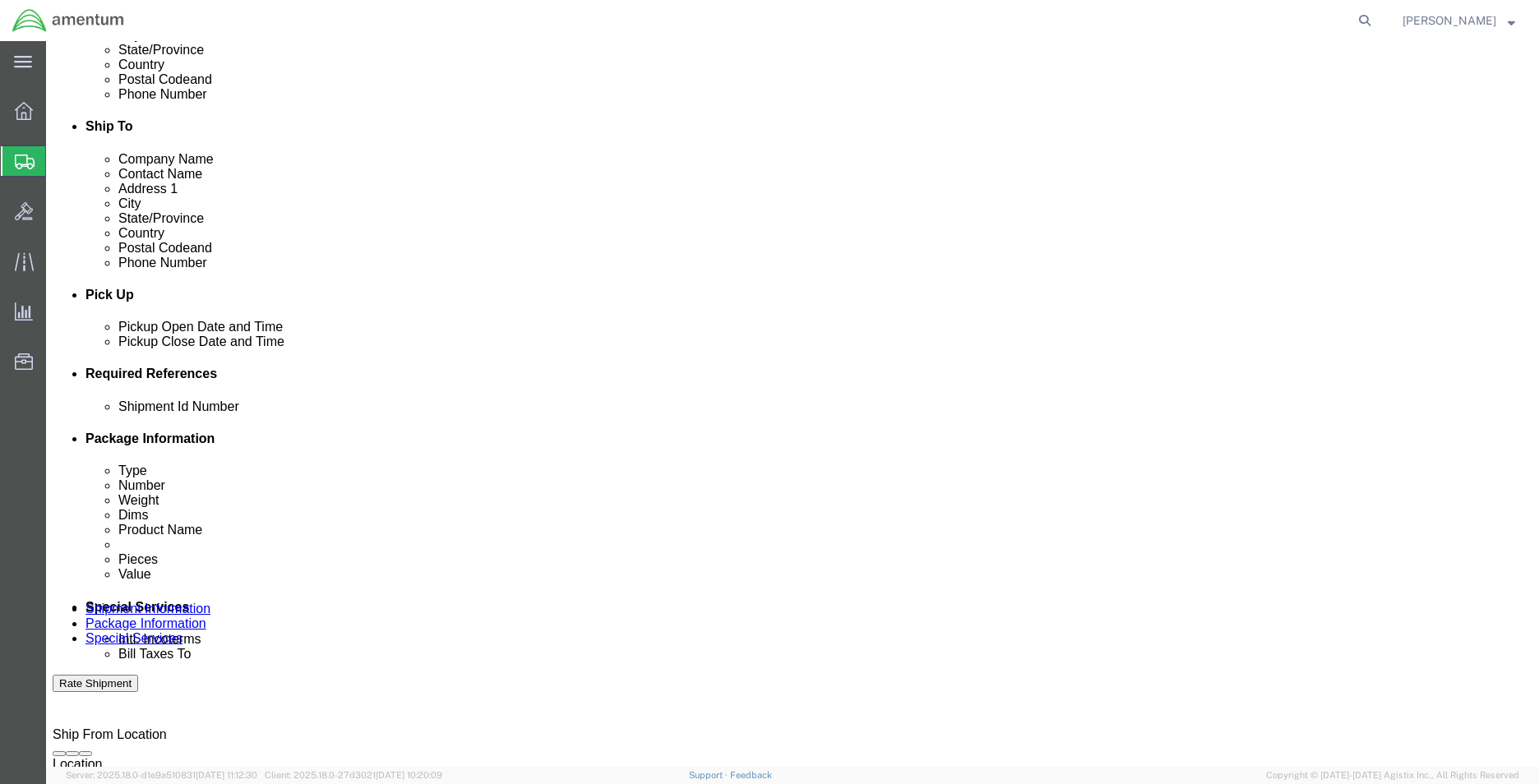
click input "text"
paste input "56779009"
type input "56779009"
click button "Rate Shipment"
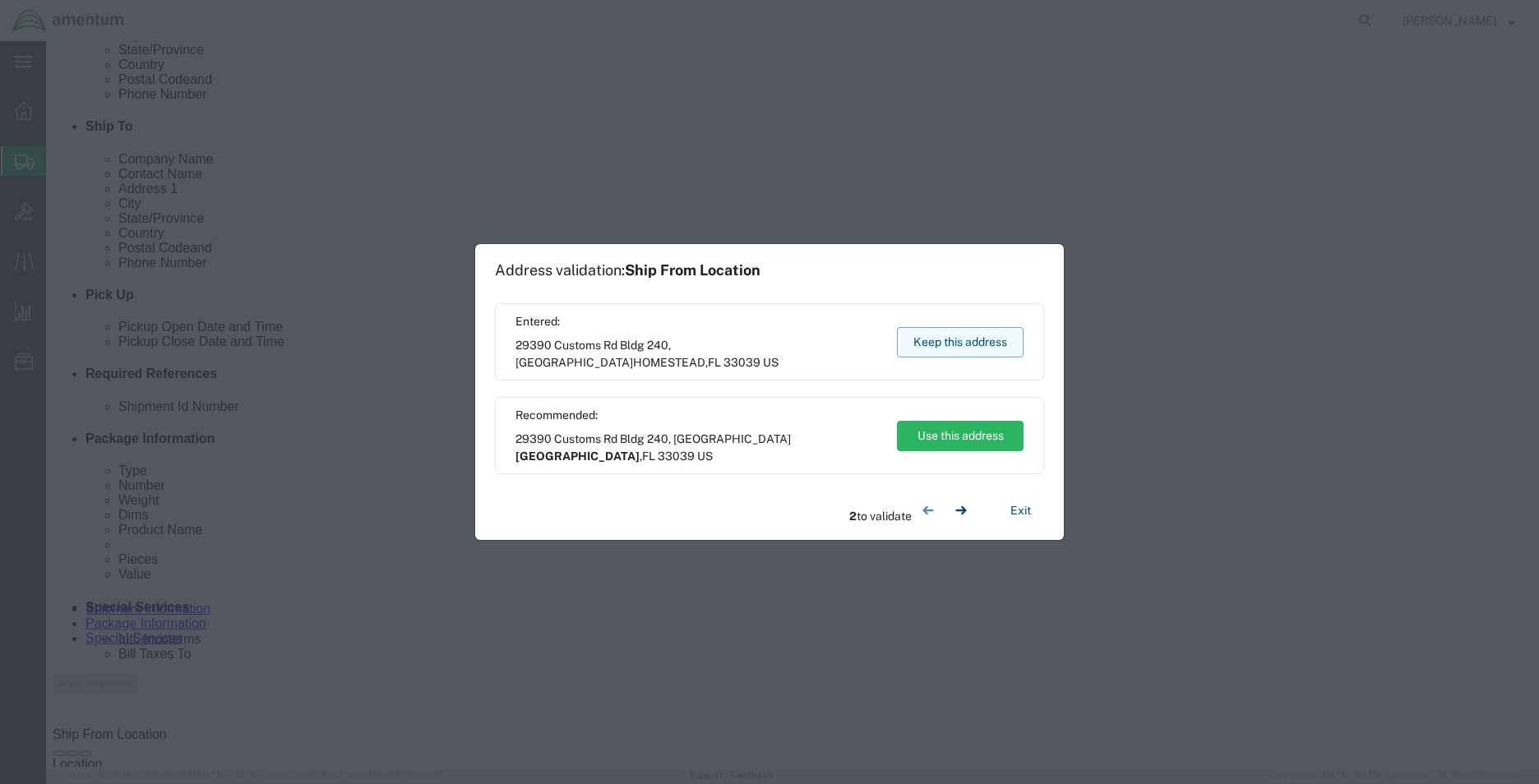
click at [936, 340] on button "Keep this address" at bounding box center [961, 342] width 127 height 30
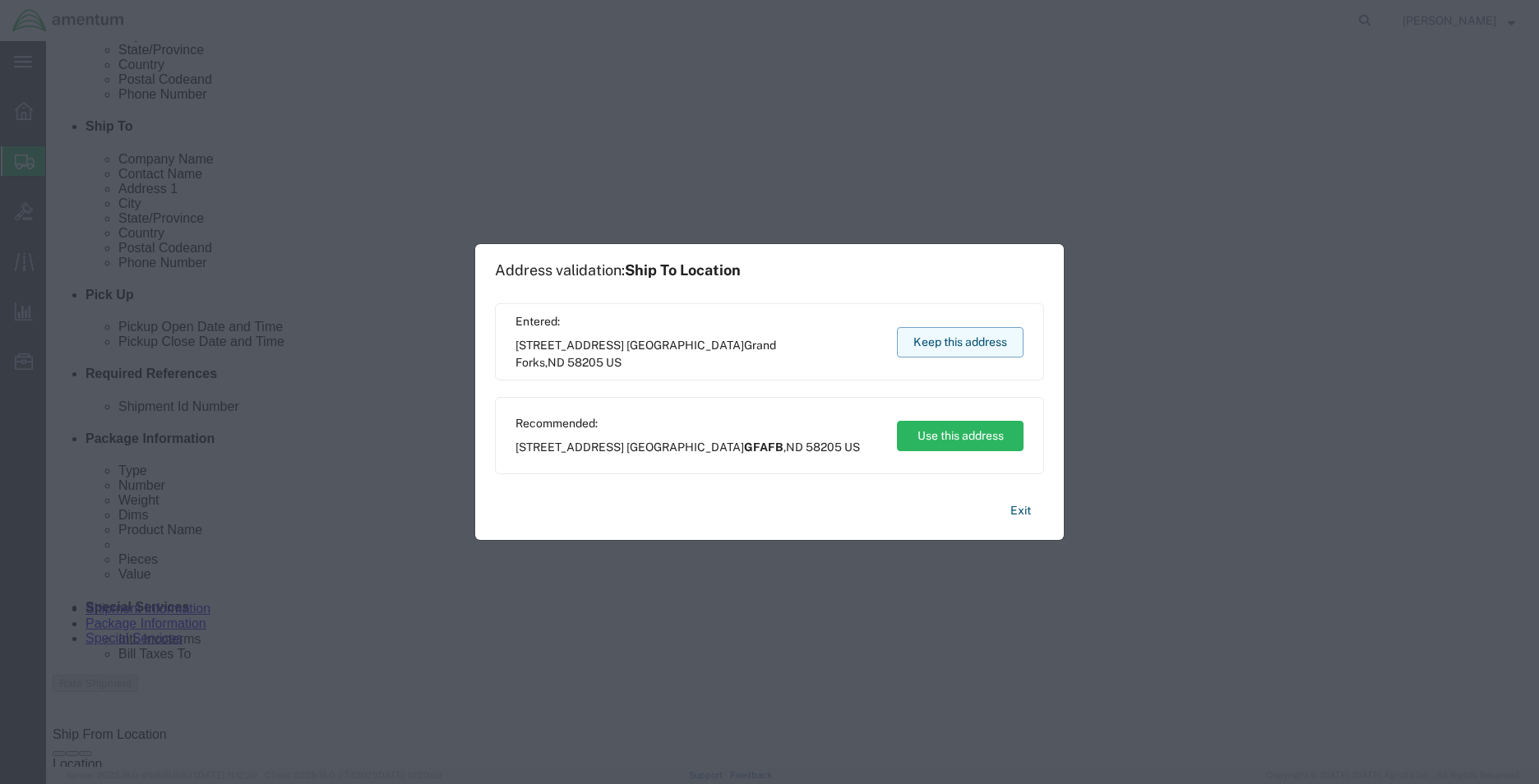
click at [936, 340] on button "Keep this address" at bounding box center [961, 342] width 127 height 30
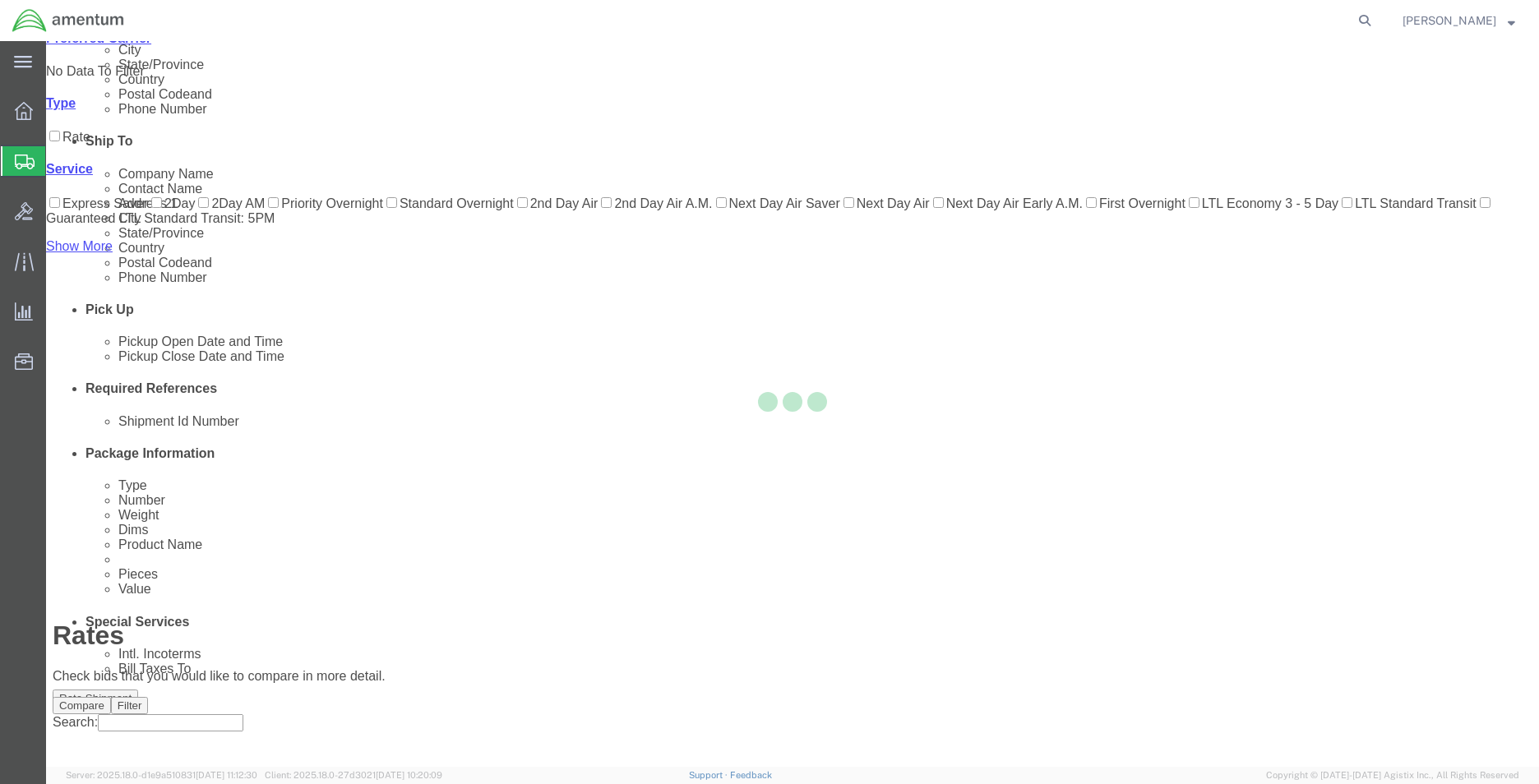
scroll to position [35, 0]
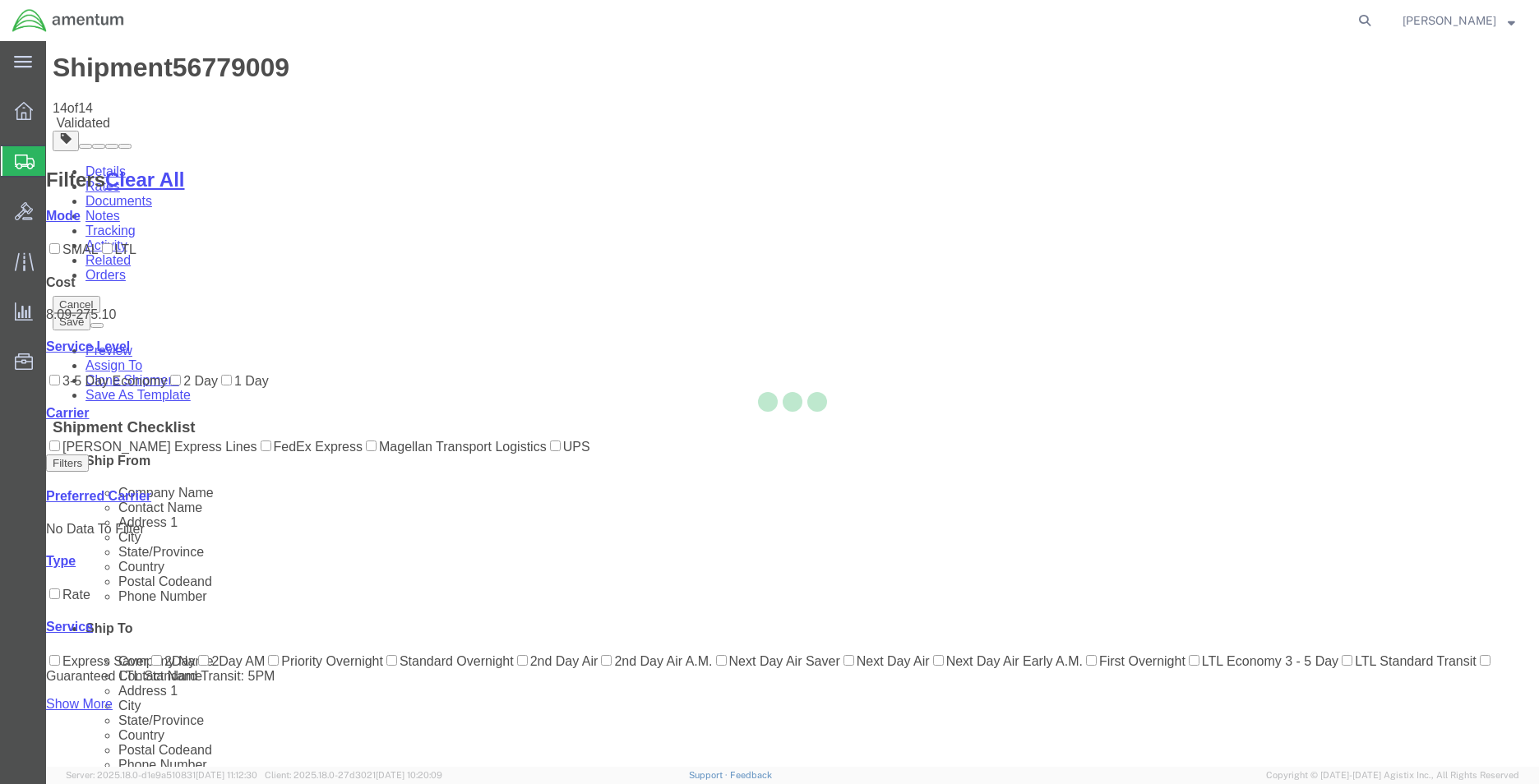
scroll to position [0, 0]
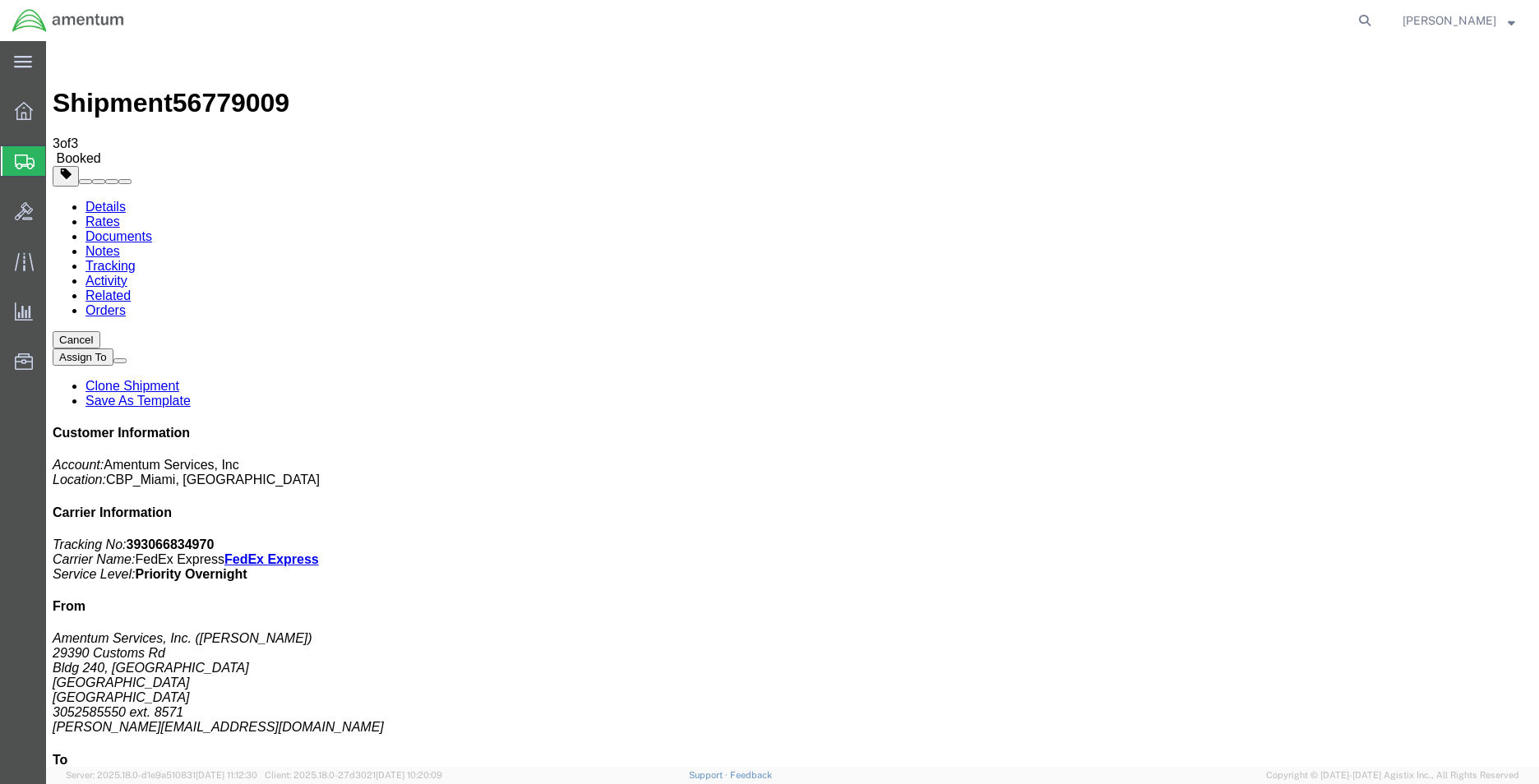
drag, startPoint x: 161, startPoint y: 293, endPoint x: 152, endPoint y: 298, distance: 10.3
